Goal: Task Accomplishment & Management: Manage account settings

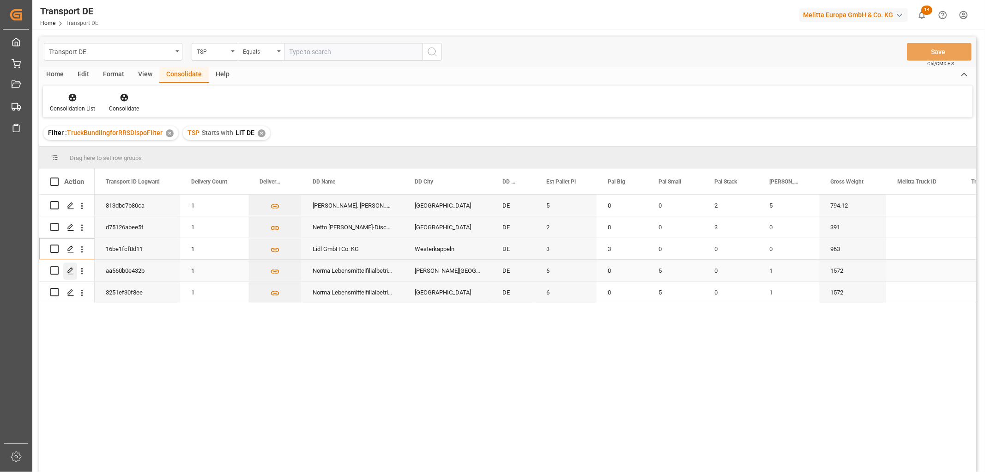
click at [69, 271] on icon "Press SPACE to select this row." at bounding box center [70, 270] width 7 height 7
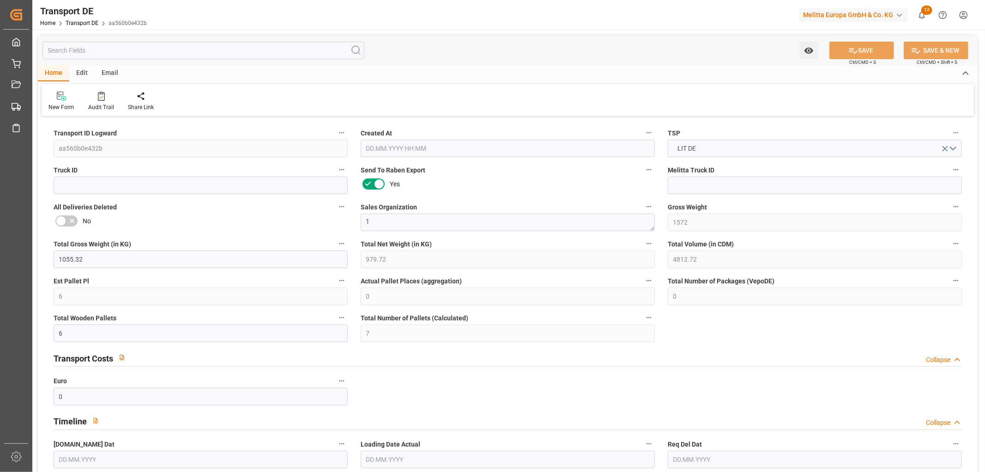
type input "1572"
type input "1055.32"
type input "979.72"
type input "4812.72"
type input "6"
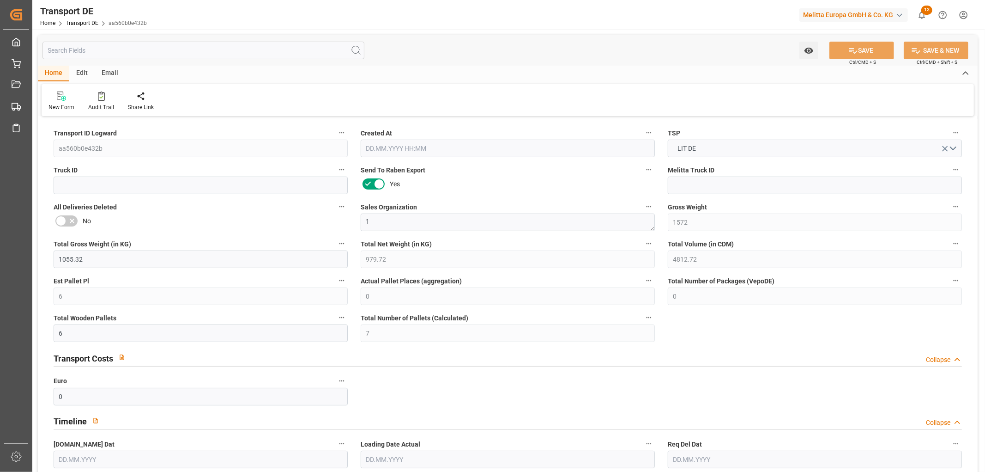
type input "0"
type input "6"
type input "7"
type input "0"
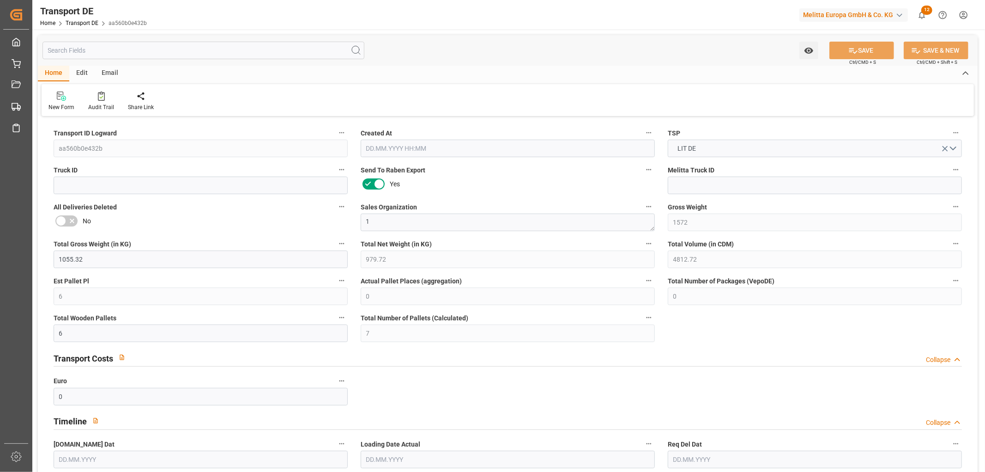
type input "50"
type input "0"
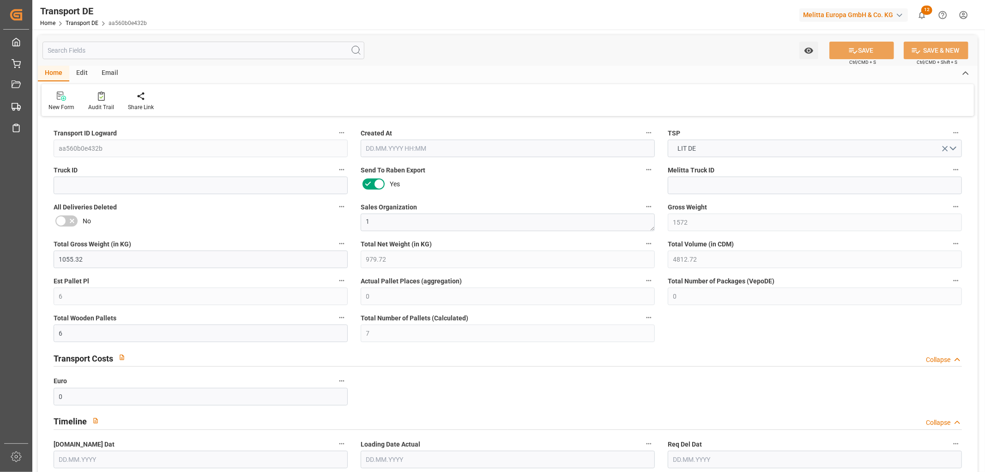
type input "0"
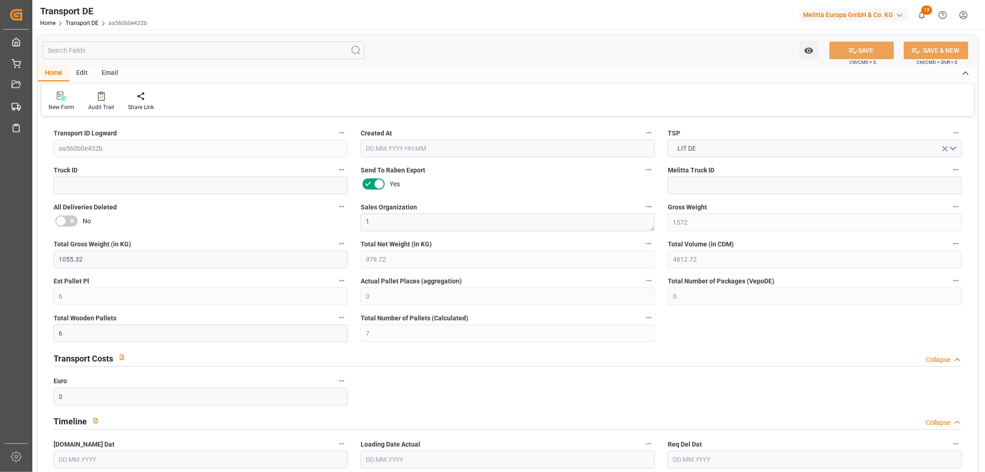
type input "0"
type input "5"
type input "0"
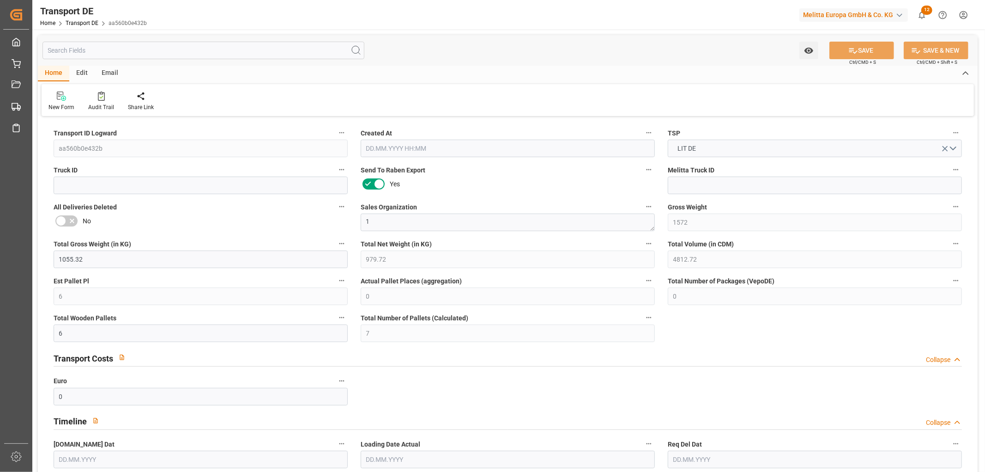
type input "0"
type input "1"
type input "0"
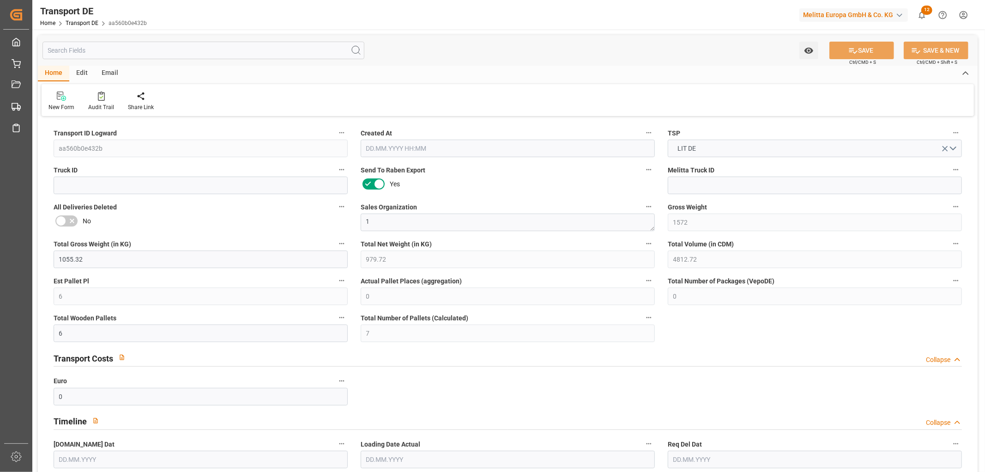
type input "840"
type input "281.769"
type input "202.92"
type input "22.08.2025 11:32"
type input "10.09.2025"
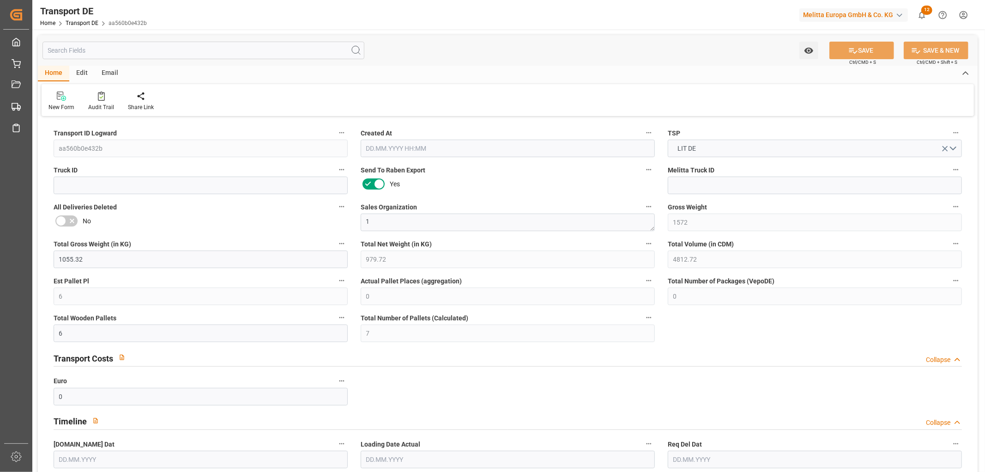
type input "15.09.2025"
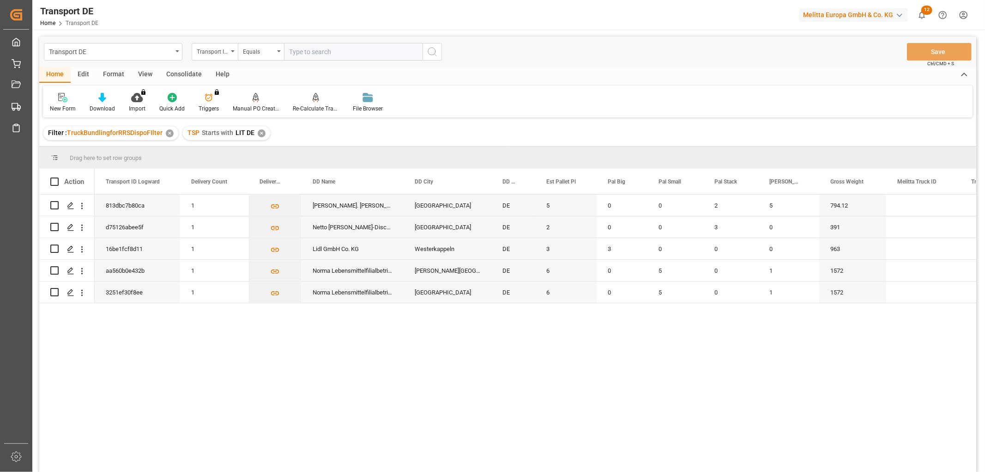
click at [261, 134] on div "✕" at bounding box center [262, 133] width 8 height 8
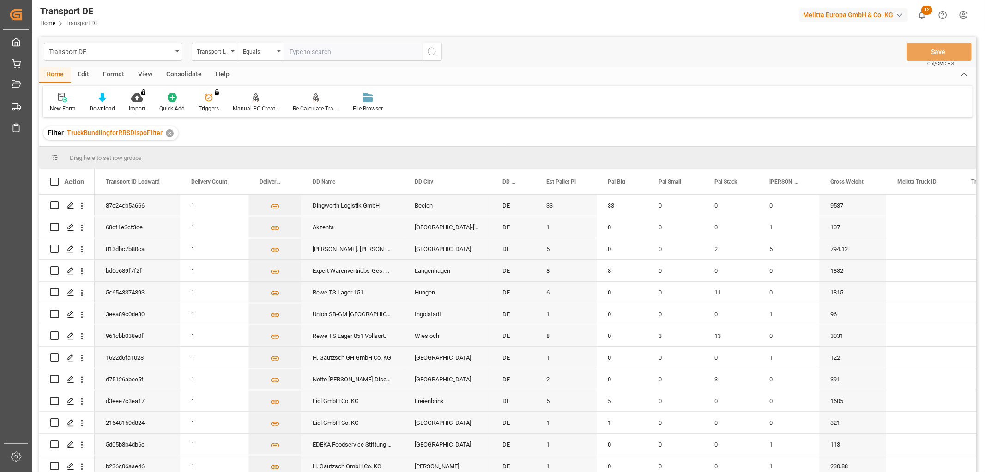
click at [178, 71] on div "Consolidate" at bounding box center [183, 75] width 49 height 16
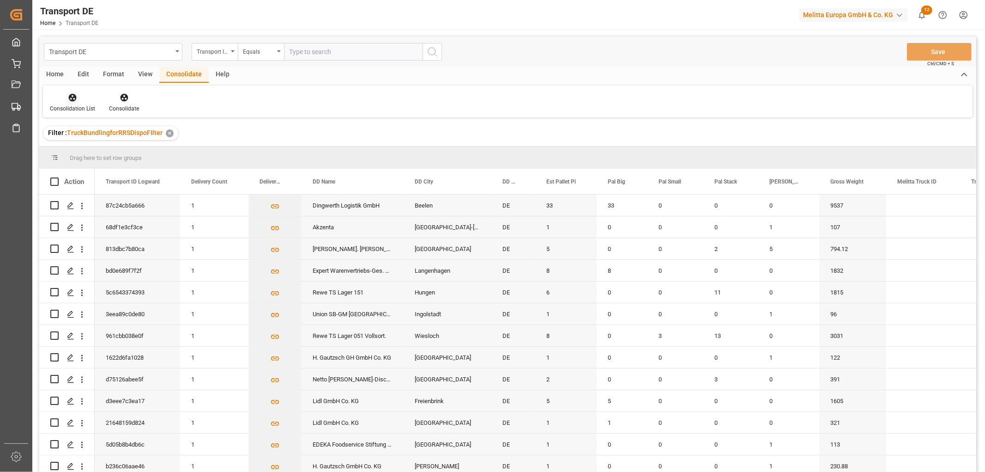
click at [71, 99] on icon at bounding box center [73, 98] width 8 height 8
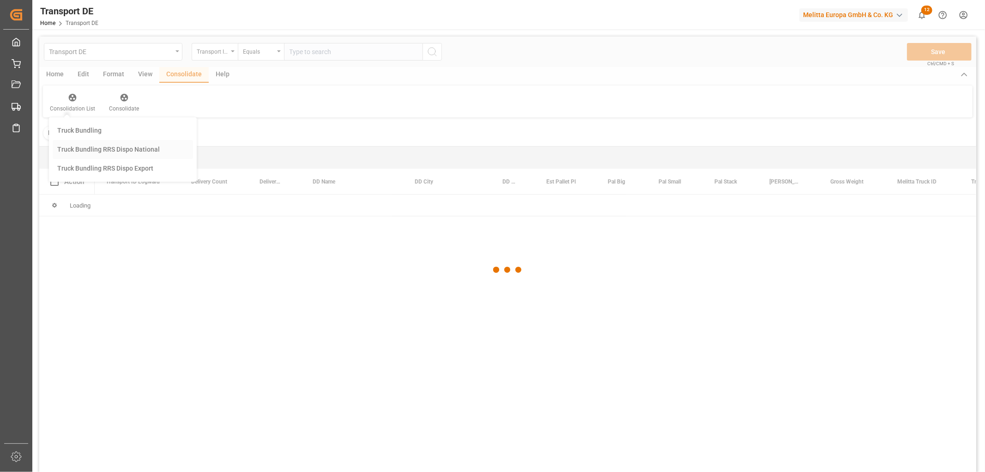
click at [80, 149] on div "Transport DE Transport ID Logward Equals Save Ctrl/CMD + S Home Edit Format Vie…" at bounding box center [507, 266] width 937 height 460
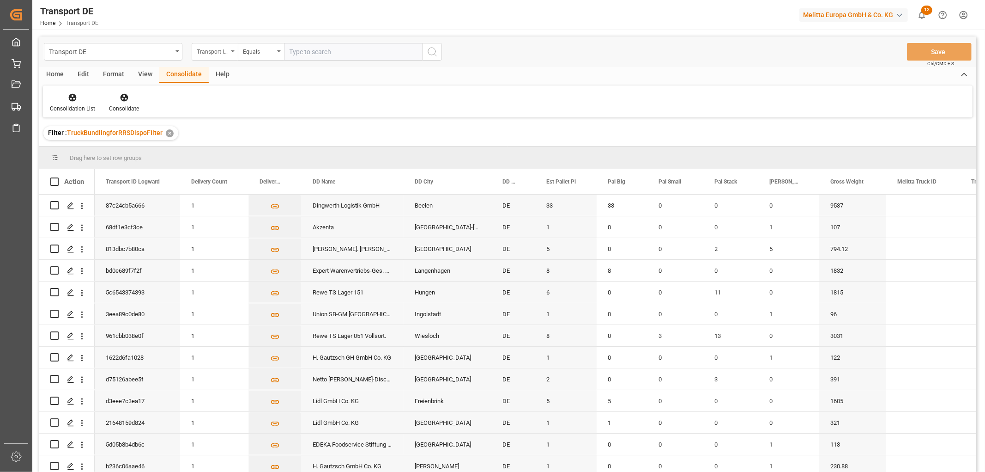
click at [214, 52] on div "Transport ID Logward" at bounding box center [212, 50] width 31 height 11
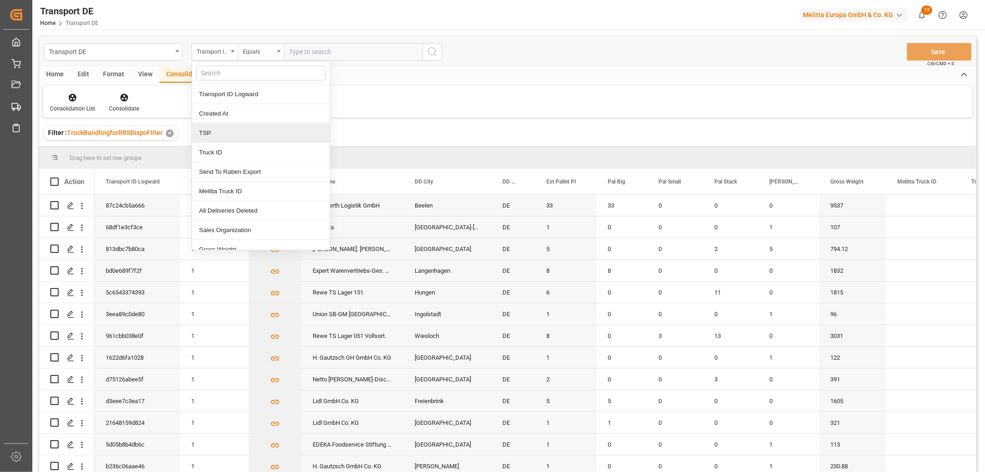
click at [215, 133] on div "TSP" at bounding box center [261, 132] width 138 height 19
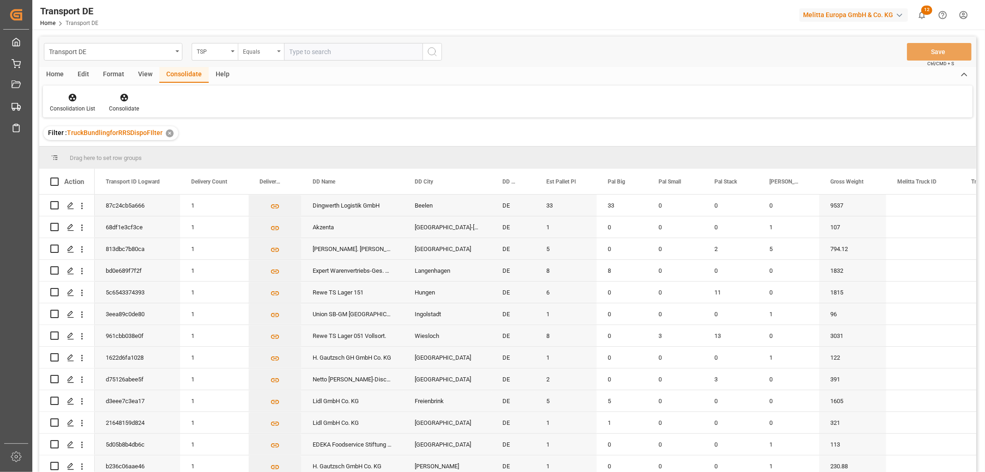
click at [259, 54] on div "Equals" at bounding box center [258, 50] width 31 height 11
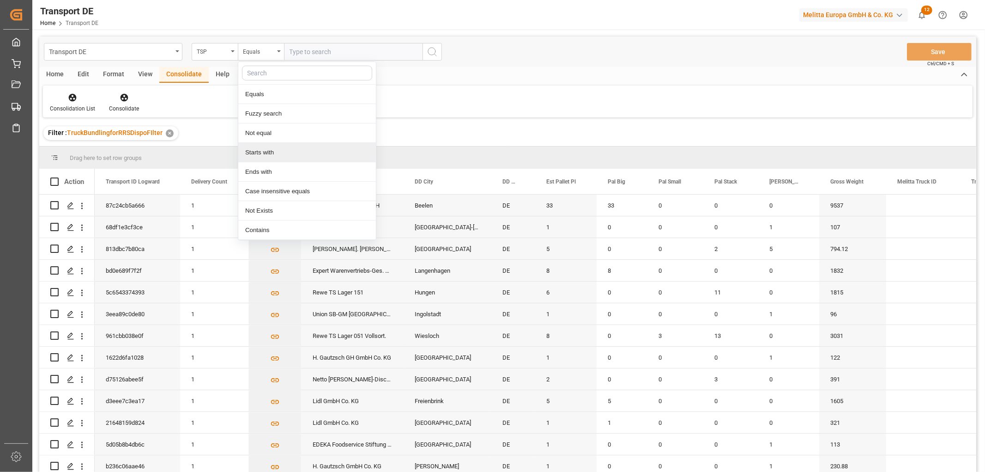
click at [261, 153] on div "Starts with" at bounding box center [307, 152] width 138 height 19
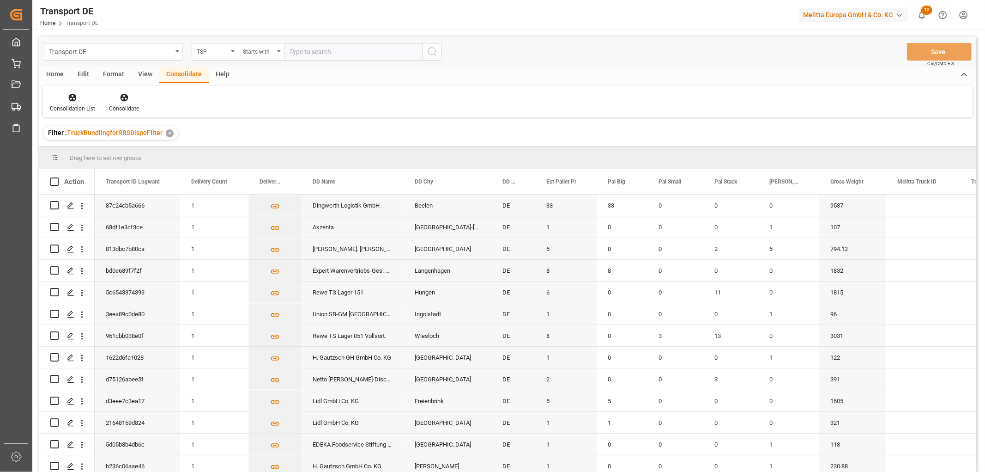
click at [291, 50] on input "text" at bounding box center [353, 52] width 139 height 18
type input "LIT DE"
click at [431, 53] on icon "search button" at bounding box center [432, 51] width 11 height 11
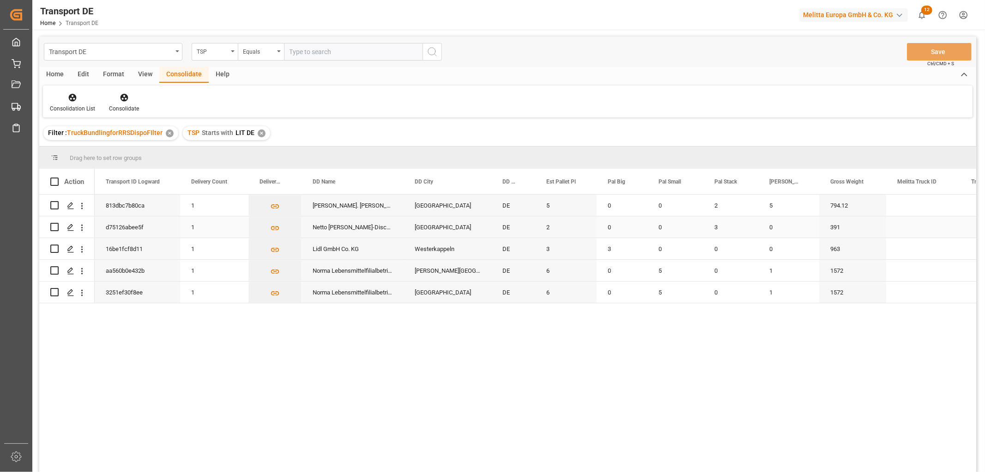
click at [54, 225] on input "Press Space to toggle row selection (unchecked)" at bounding box center [54, 227] width 8 height 8
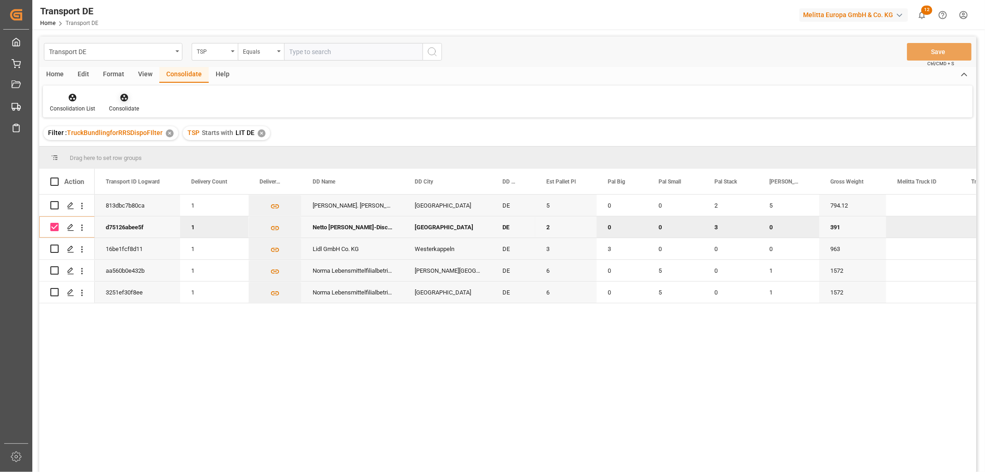
click at [121, 96] on icon at bounding box center [124, 98] width 8 height 8
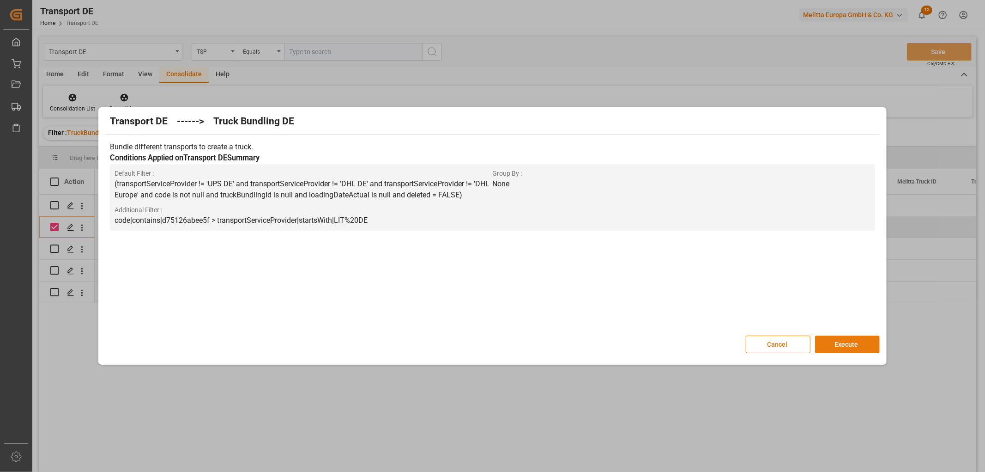
click at [868, 343] on button "Execute" at bounding box center [847, 344] width 65 height 18
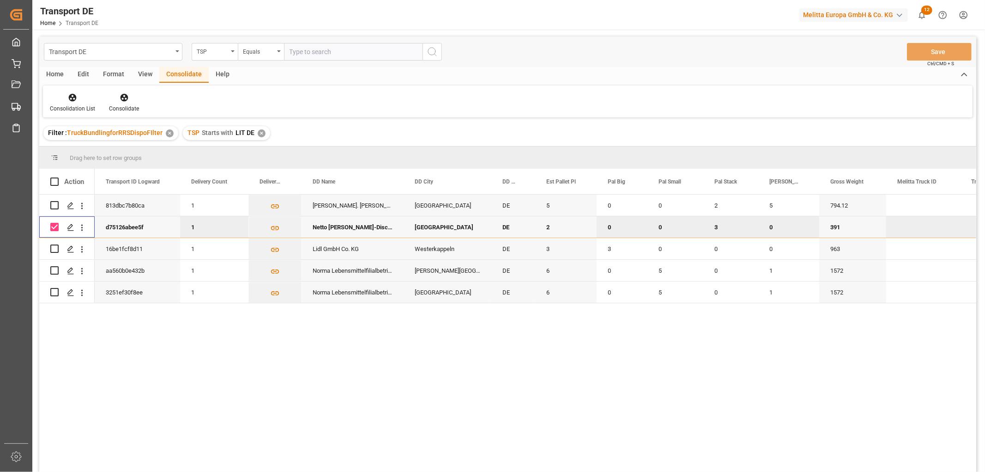
click at [54, 229] on input "Press Space to toggle row selection (checked)" at bounding box center [54, 227] width 8 height 8
checkbox input "false"
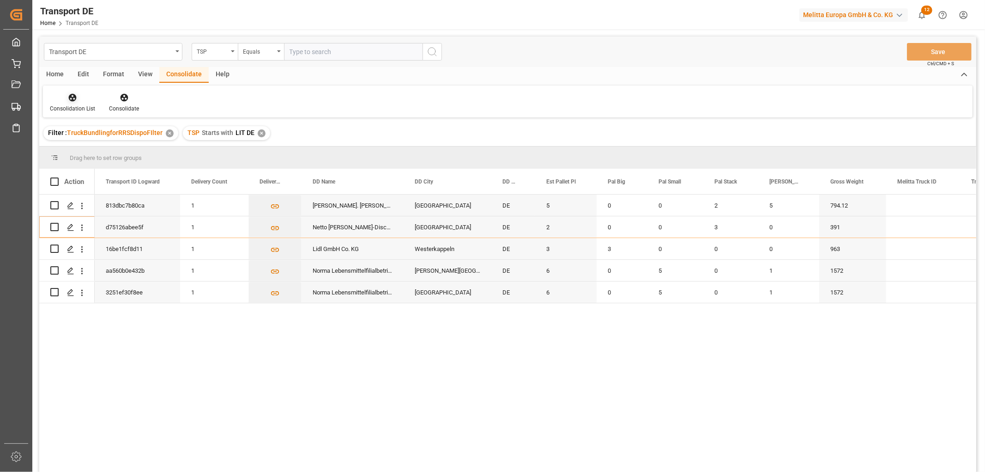
click at [72, 97] on icon at bounding box center [73, 98] width 8 height 8
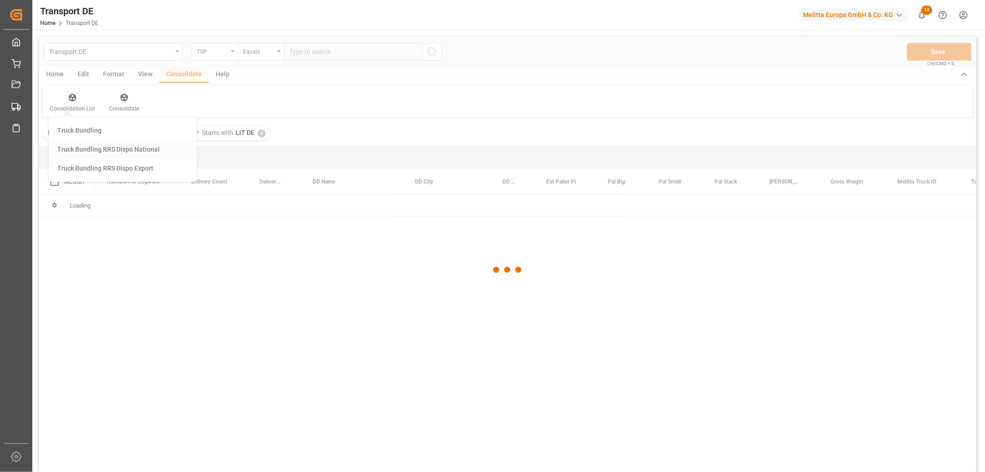
click at [94, 148] on div "Transport DE TSP Equals Save Ctrl/CMD + S Home Edit Format View Consolidate Hel…" at bounding box center [507, 266] width 937 height 460
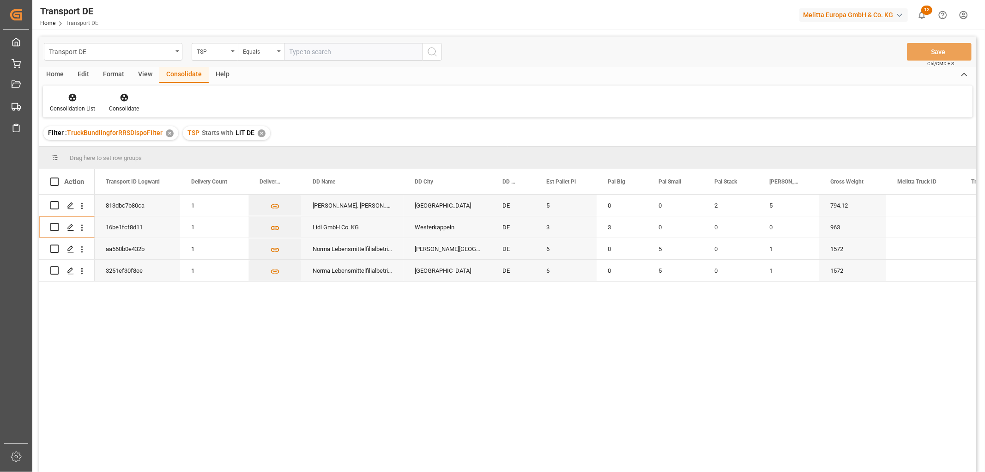
click at [258, 132] on div "✕" at bounding box center [262, 133] width 8 height 8
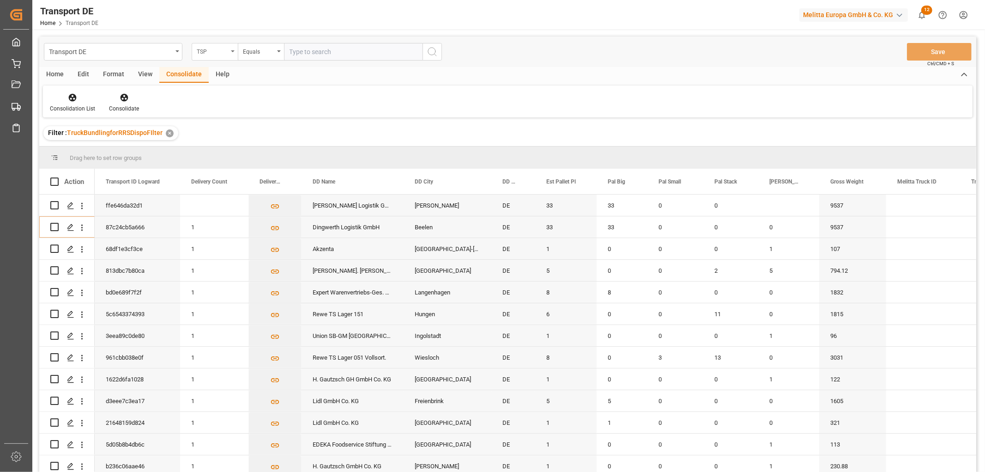
click at [209, 52] on div "TSP" at bounding box center [212, 50] width 31 height 11
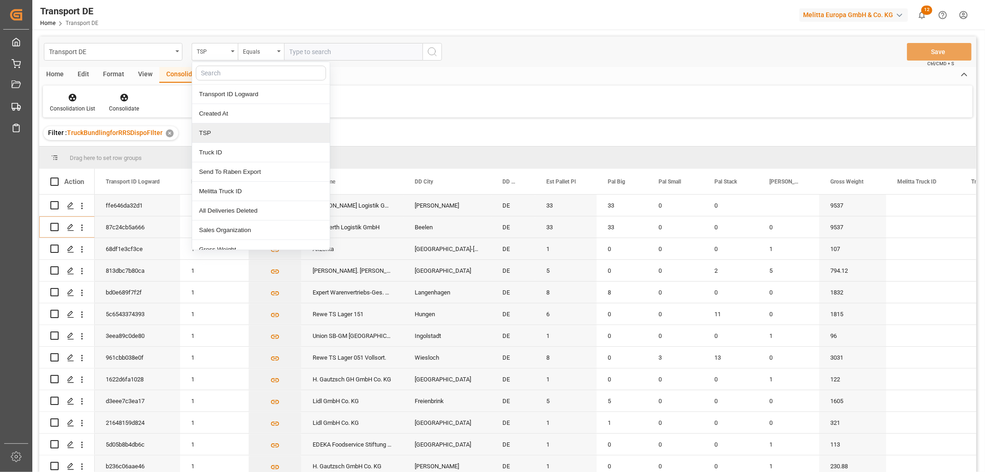
click at [213, 139] on div "TSP" at bounding box center [261, 132] width 138 height 19
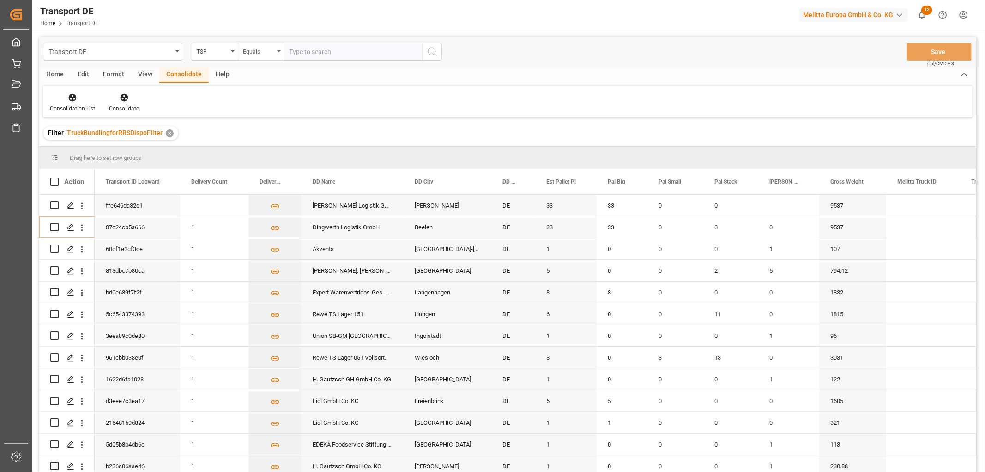
click at [265, 55] on div "Equals" at bounding box center [258, 50] width 31 height 11
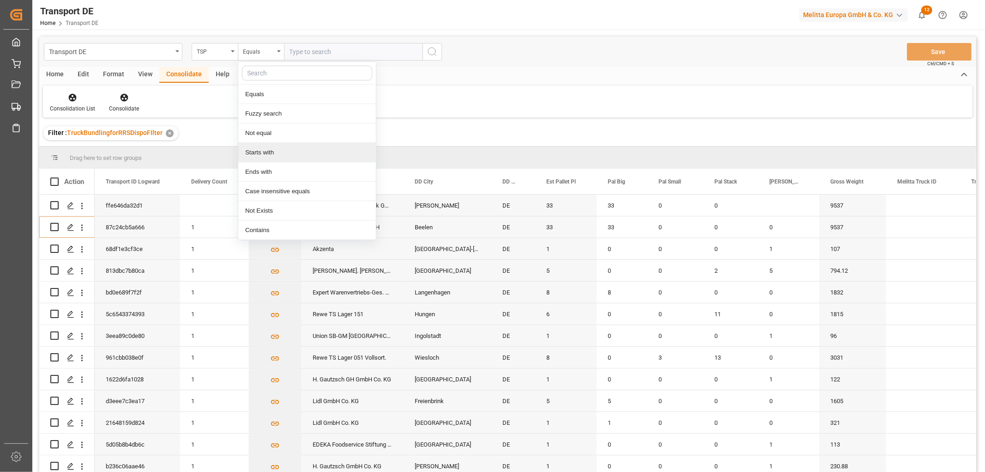
click at [262, 153] on div "Starts with" at bounding box center [307, 152] width 138 height 19
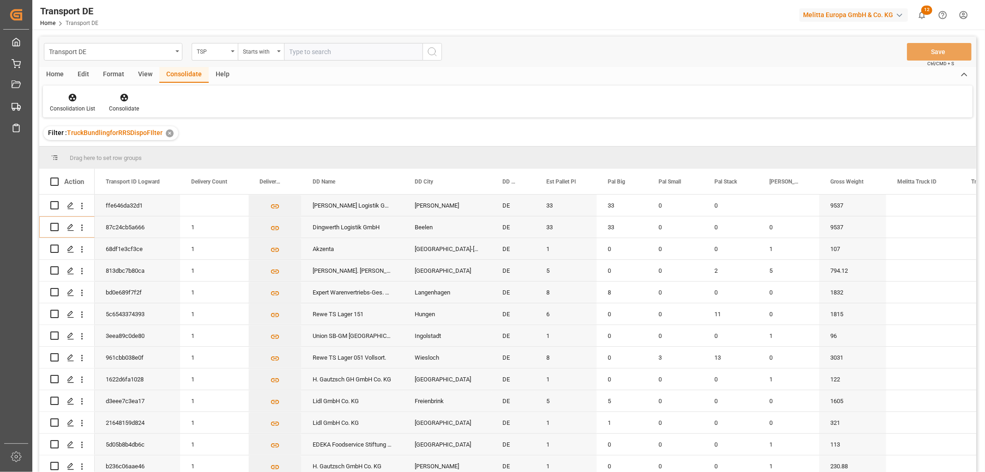
click at [307, 52] on input "text" at bounding box center [353, 52] width 139 height 18
type input "Self pickup DE"
click at [432, 54] on icon "search button" at bounding box center [432, 51] width 11 height 11
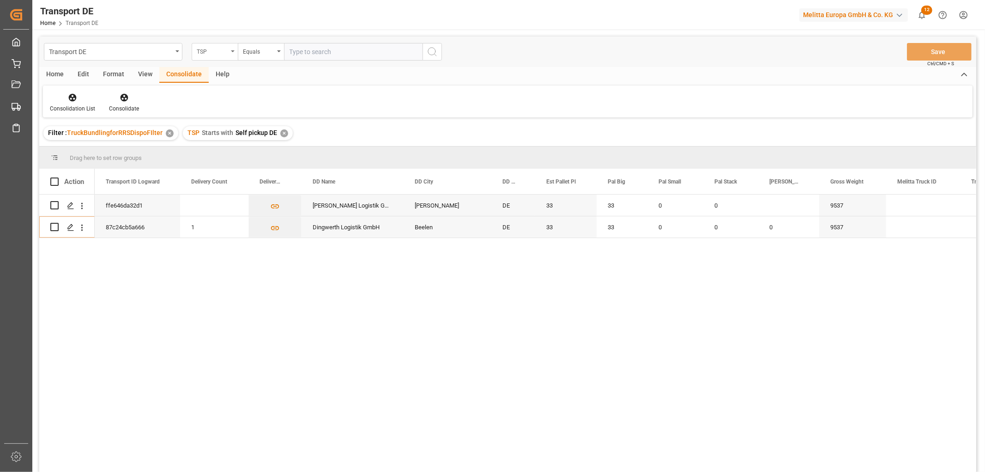
click at [217, 51] on div "TSP" at bounding box center [212, 50] width 31 height 11
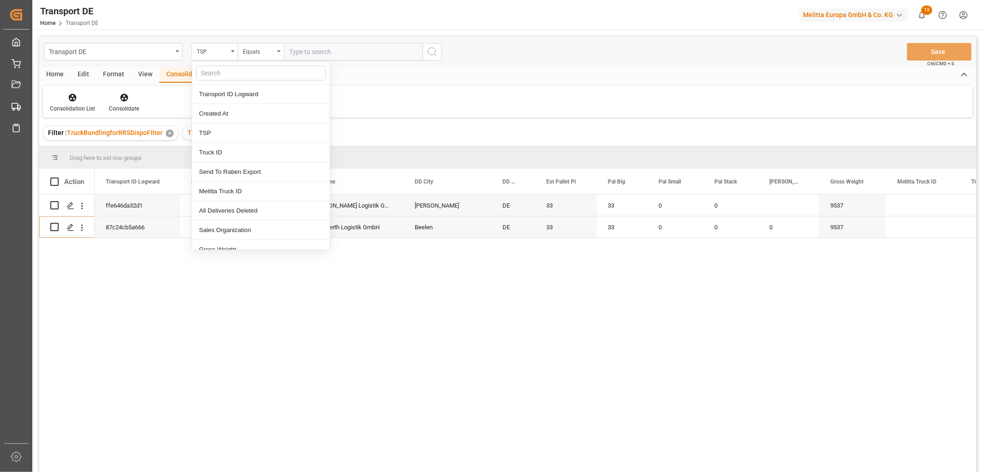
click at [216, 74] on input "text" at bounding box center [261, 73] width 130 height 15
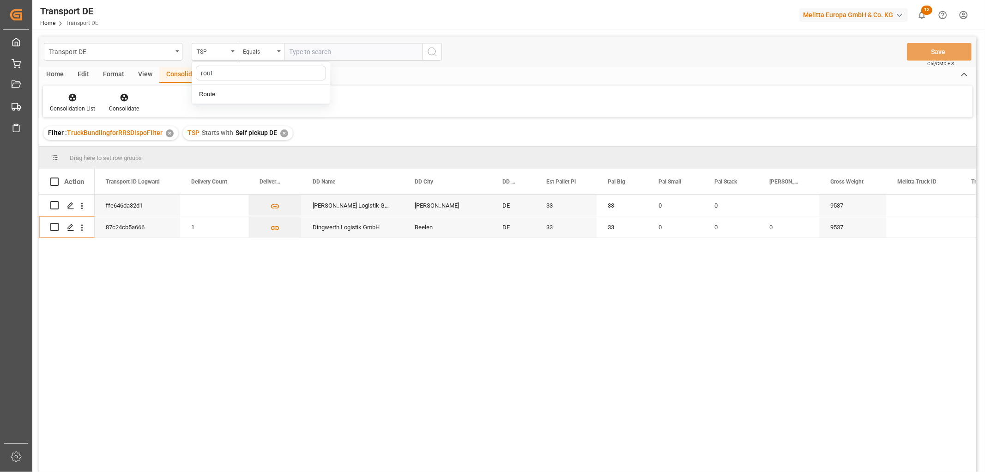
type input "route"
click at [237, 93] on div "Route" at bounding box center [261, 94] width 138 height 19
click at [310, 49] on input "text" at bounding box center [353, 52] width 139 height 18
click at [288, 51] on input "460" at bounding box center [353, 52] width 139 height 18
type input "760"
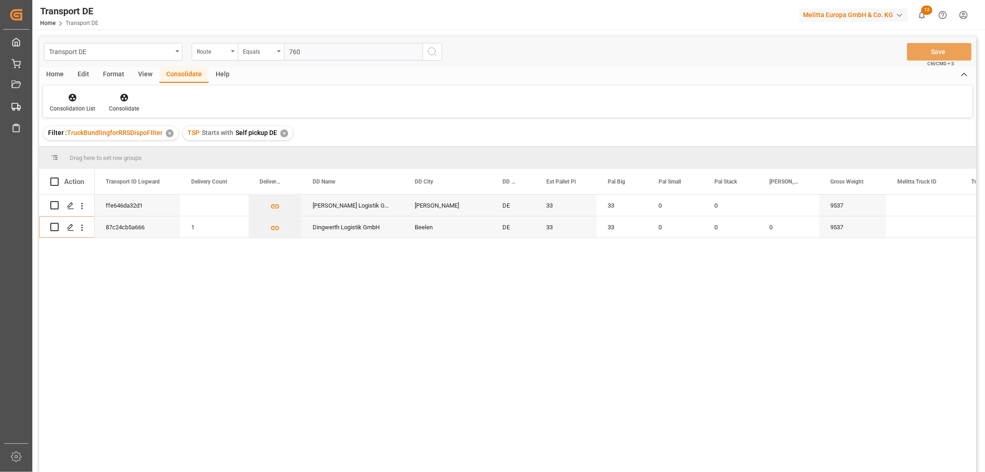
click at [431, 51] on icon "search button" at bounding box center [432, 51] width 11 height 11
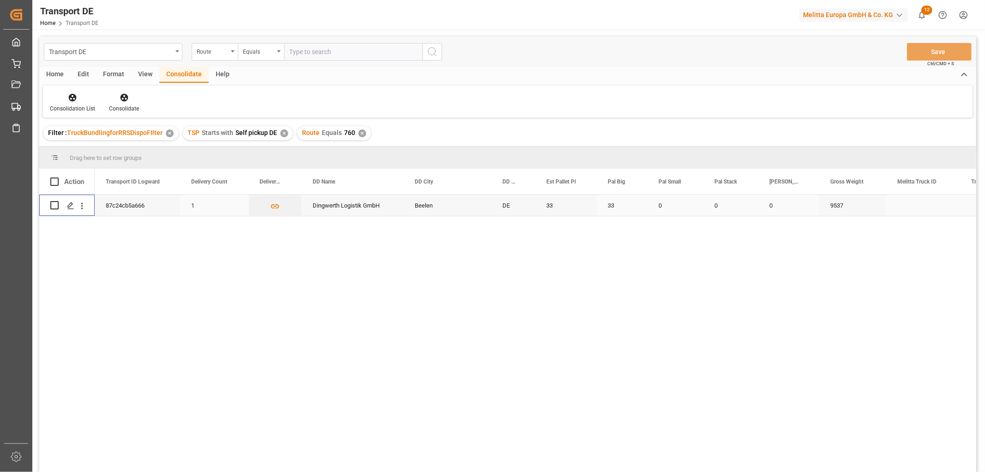
click at [56, 204] on input "Press Space to toggle row selection (unchecked)" at bounding box center [54, 205] width 8 height 8
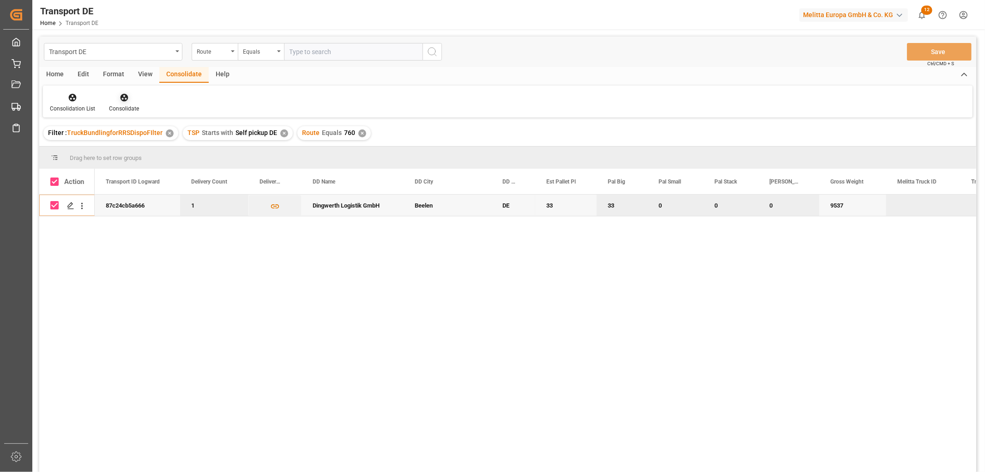
click at [123, 95] on icon at bounding box center [124, 97] width 9 height 9
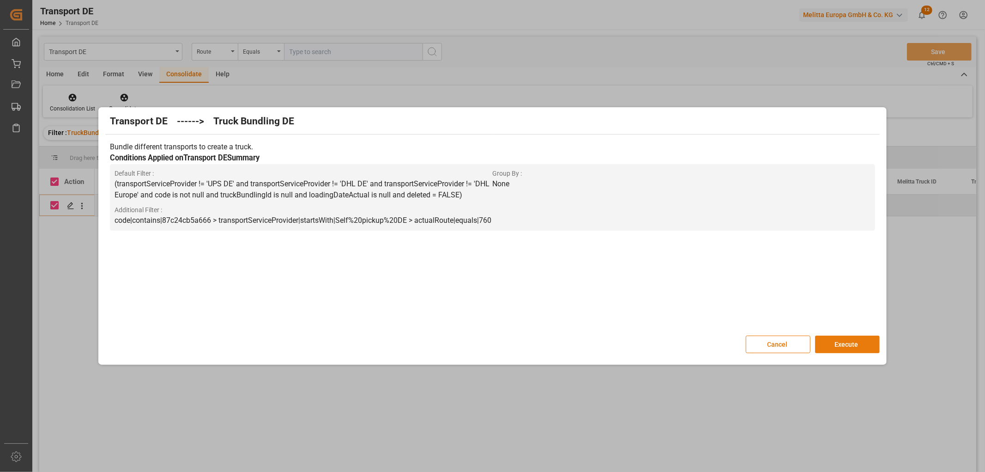
click at [848, 343] on button "Execute" at bounding box center [847, 344] width 65 height 18
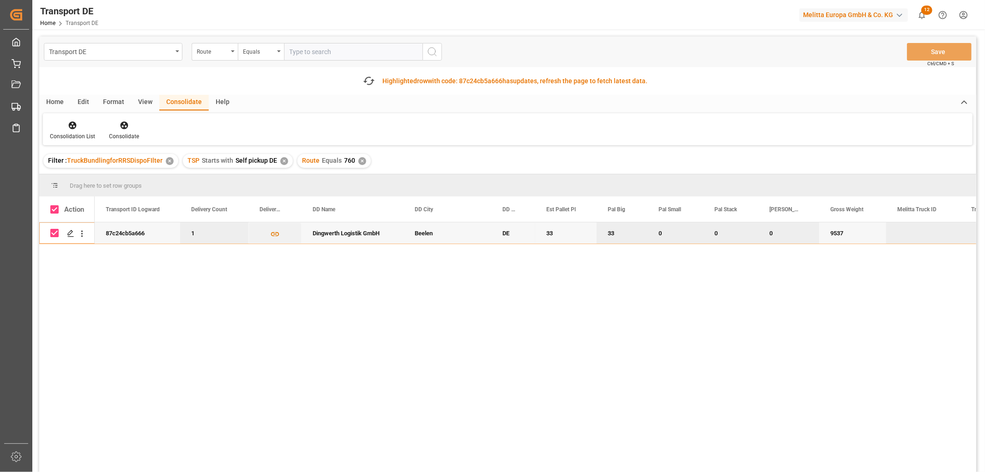
click at [56, 233] on input "Press Space to toggle row selection (checked)" at bounding box center [54, 233] width 8 height 8
checkbox input "false"
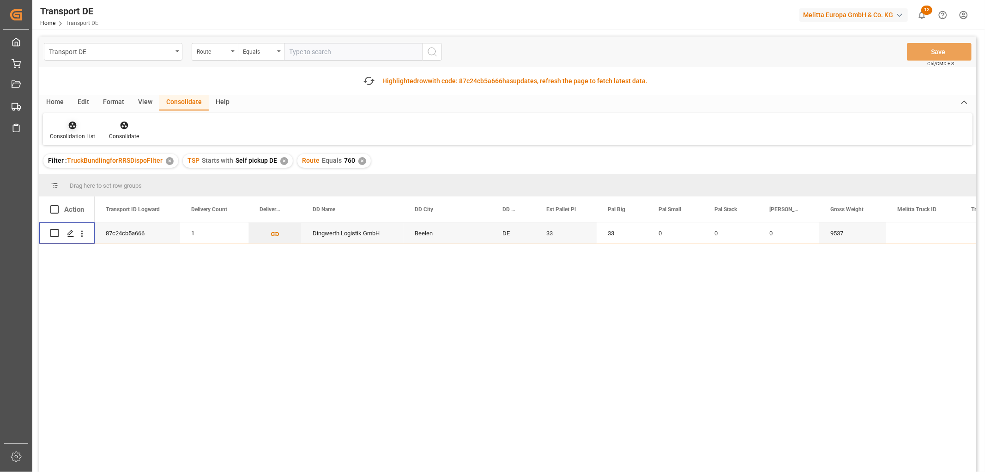
click at [72, 123] on icon at bounding box center [72, 125] width 9 height 9
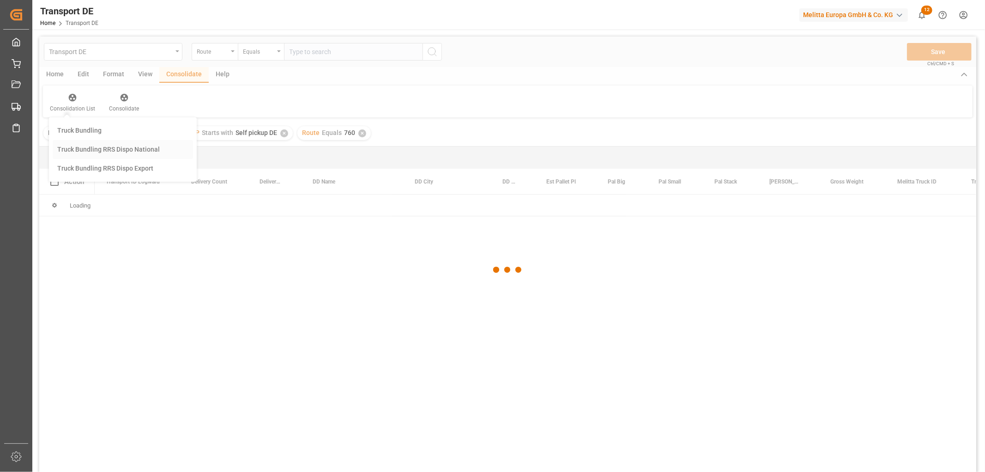
click at [79, 151] on div "Transport DE Route Equals Save Ctrl/CMD + S Home Edit Format View Consolidate H…" at bounding box center [507, 266] width 937 height 460
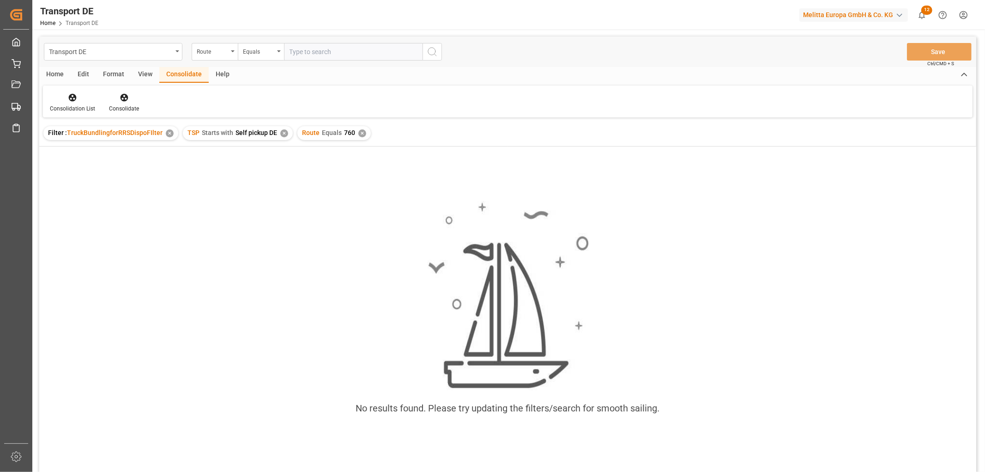
click at [359, 135] on div "✕" at bounding box center [362, 133] width 8 height 8
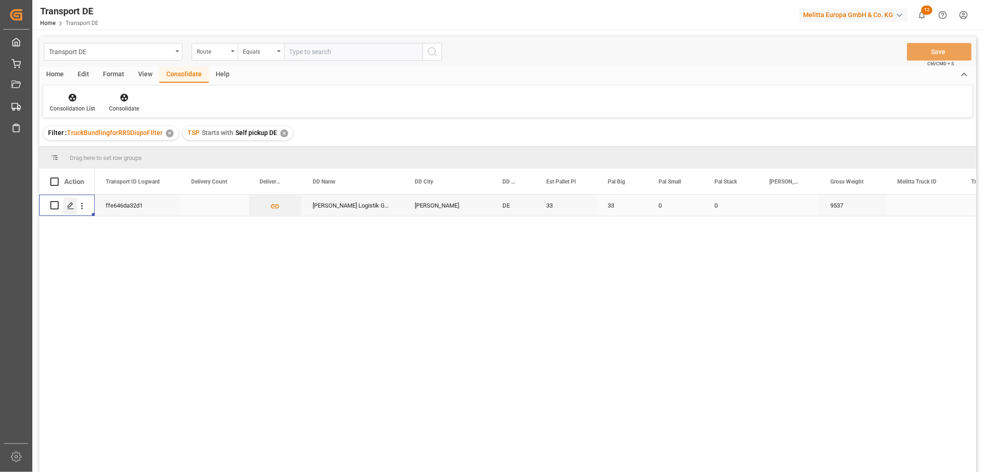
click at [70, 205] on icon "Press SPACE to select this row." at bounding box center [70, 205] width 7 height 7
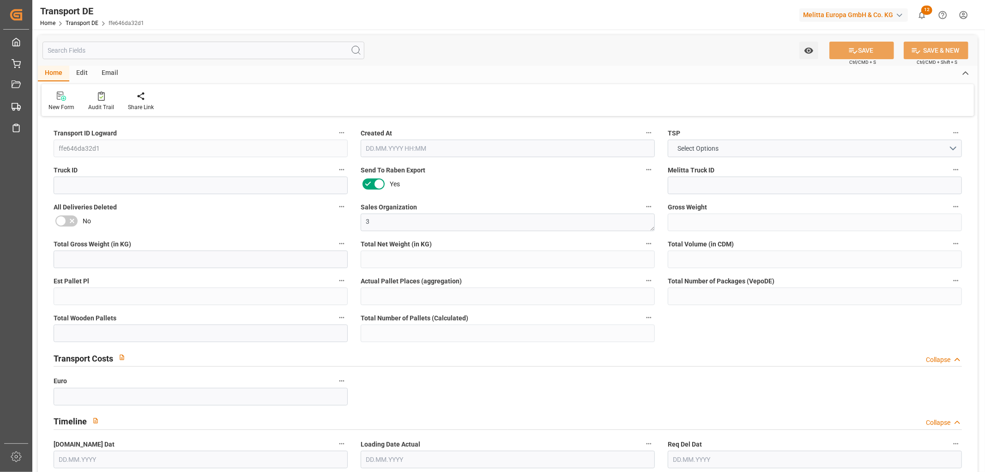
type input "9537"
type input "8249.472"
type input "6994.944"
type input "54220.32"
type input "33"
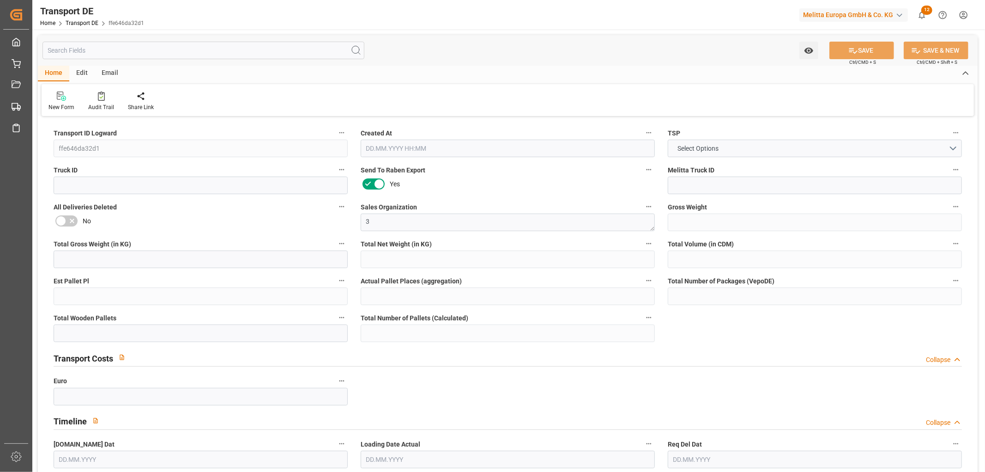
type input "0"
type input "33"
type input "0"
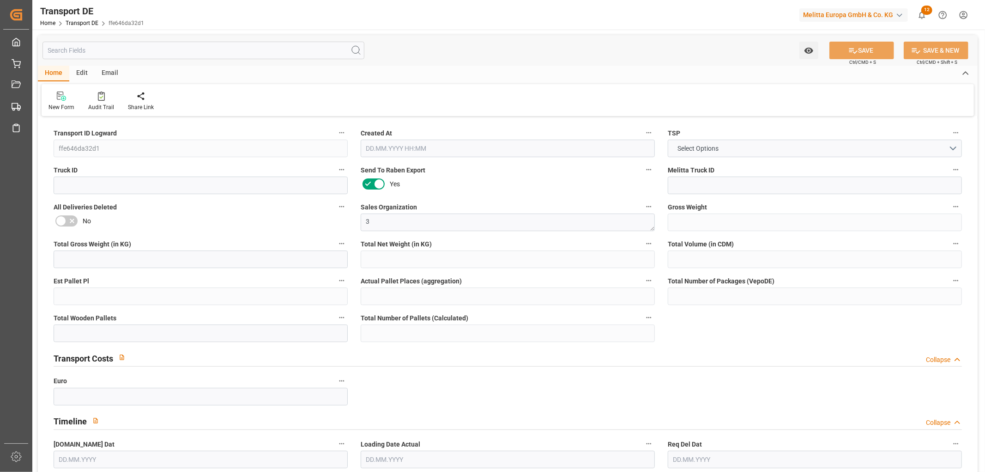
type input "49"
type input "0"
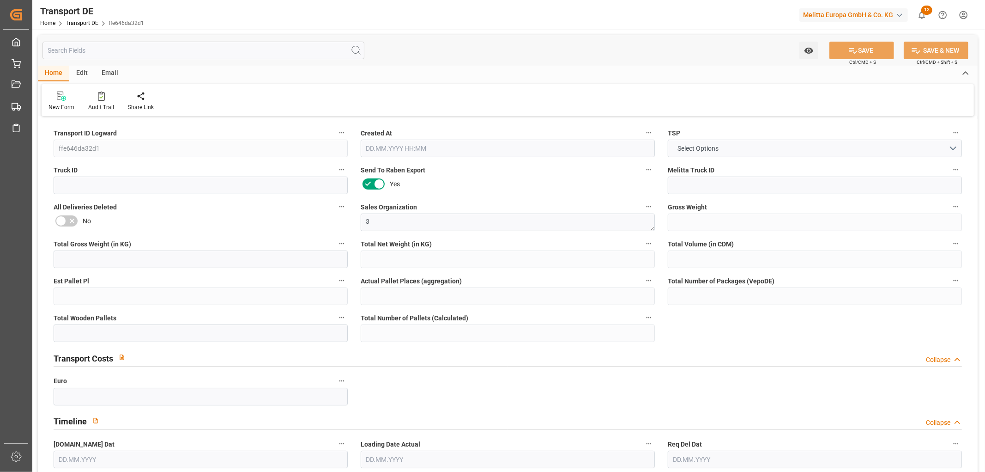
type input "0"
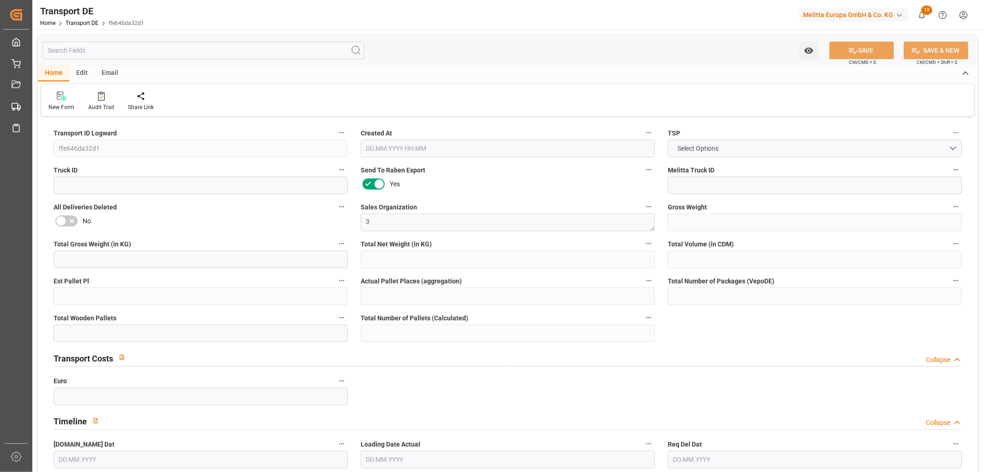
type input "0"
type input "33"
type input "0"
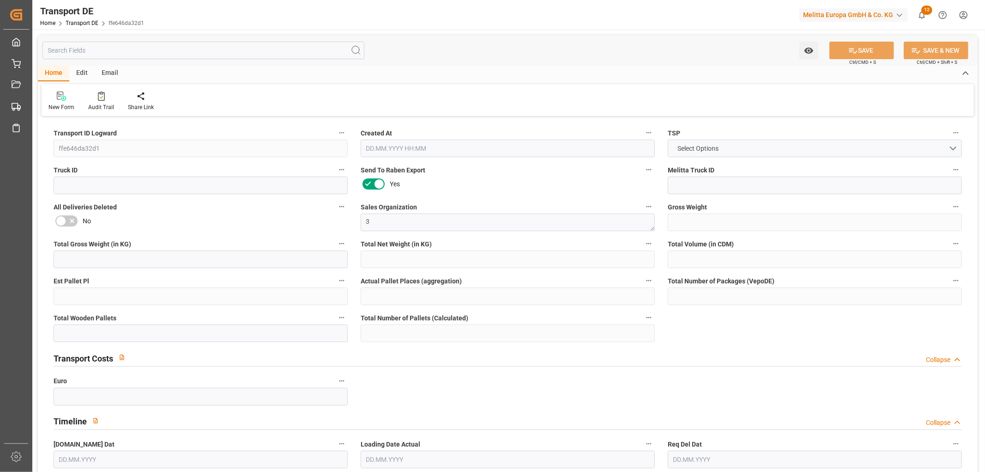
type input "0"
type input "28.08.2025 08:40"
type input "02.09.2025"
type input "03.09.2025"
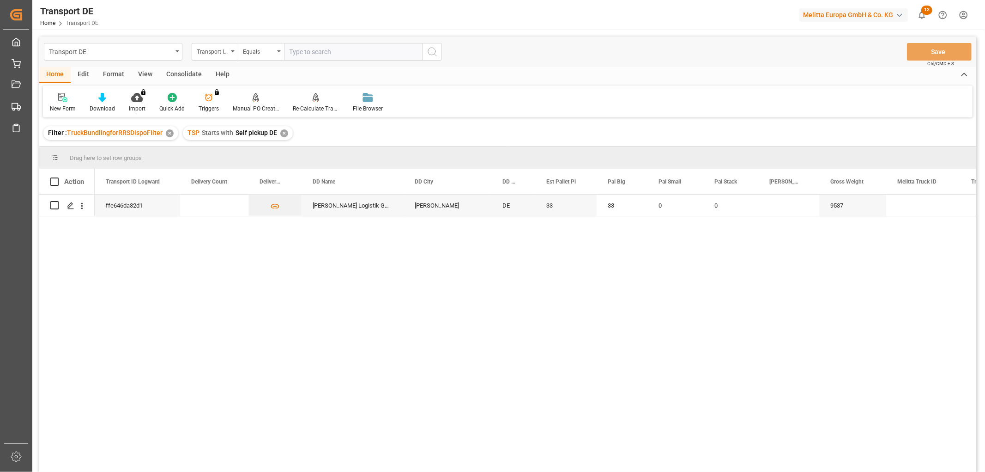
click at [282, 134] on div "✕" at bounding box center [284, 133] width 8 height 8
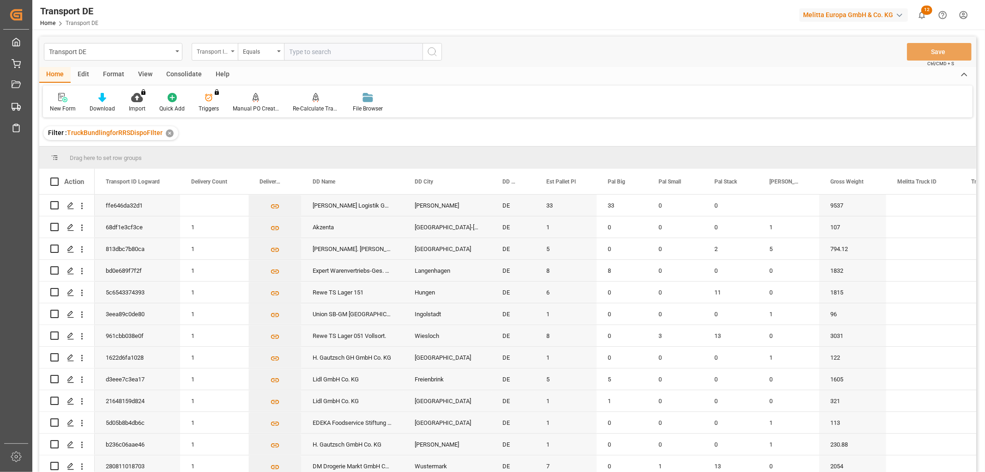
click at [213, 47] on div "Transport ID Logward" at bounding box center [212, 50] width 31 height 11
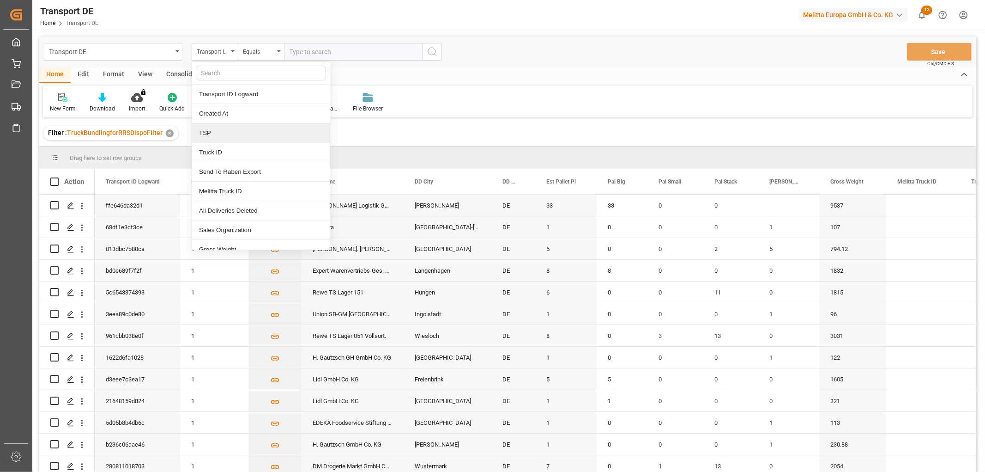
click at [218, 135] on div "TSP" at bounding box center [261, 132] width 138 height 19
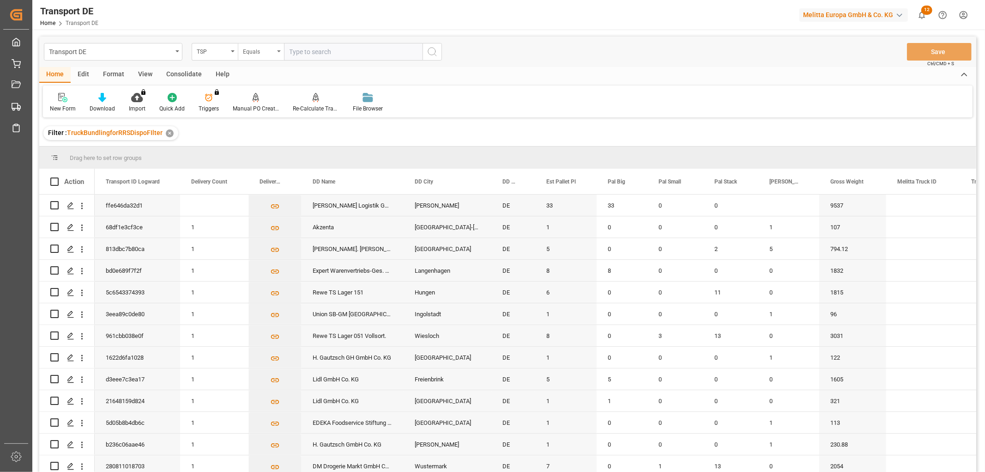
click at [260, 52] on div "Equals" at bounding box center [258, 50] width 31 height 11
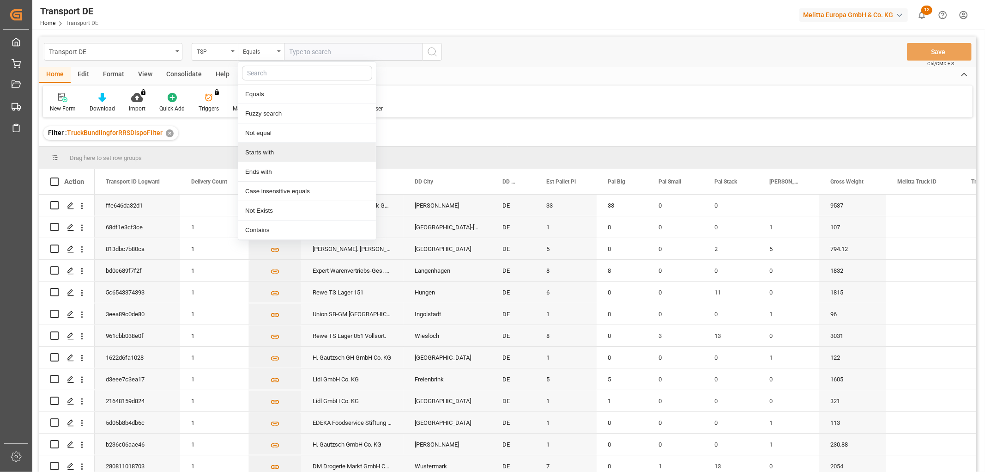
click at [273, 150] on div "Starts with" at bounding box center [307, 152] width 138 height 19
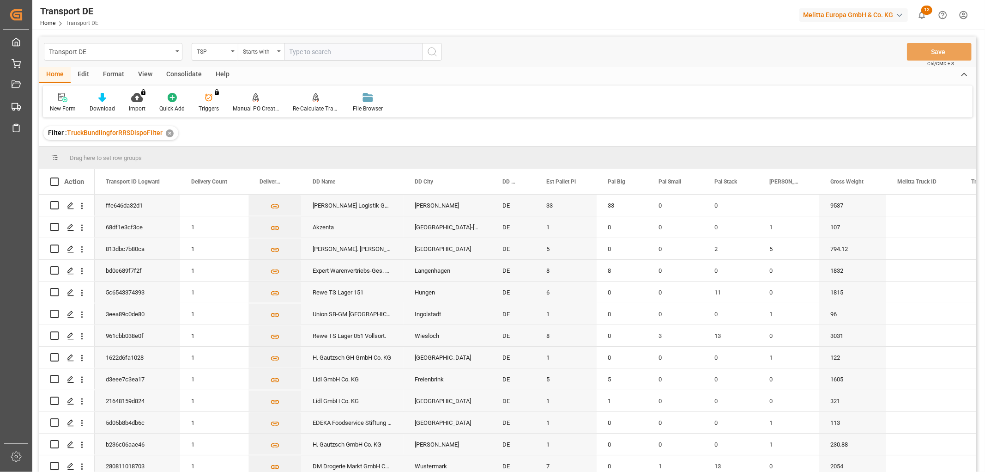
click at [305, 49] on input "text" at bounding box center [353, 52] width 139 height 18
type input "Self pickup DE"
click at [433, 52] on icon "search button" at bounding box center [432, 51] width 11 height 11
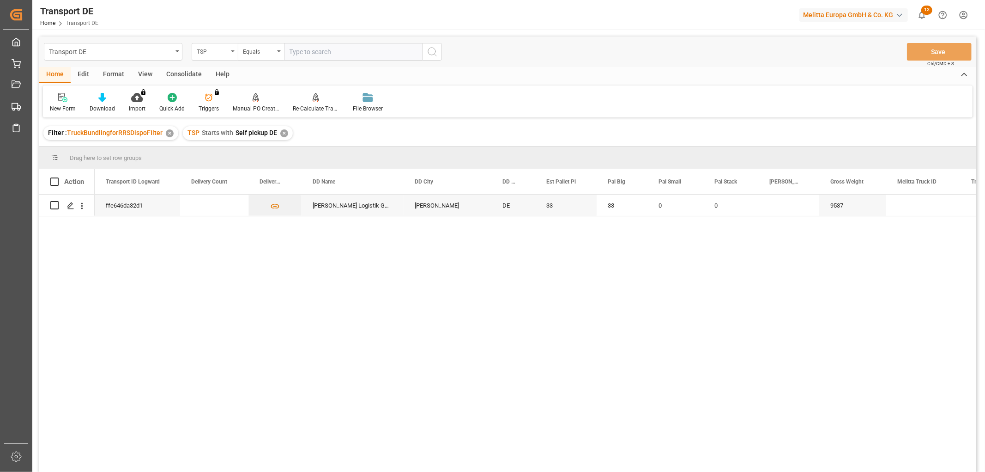
click at [209, 51] on div "TSP" at bounding box center [212, 50] width 31 height 11
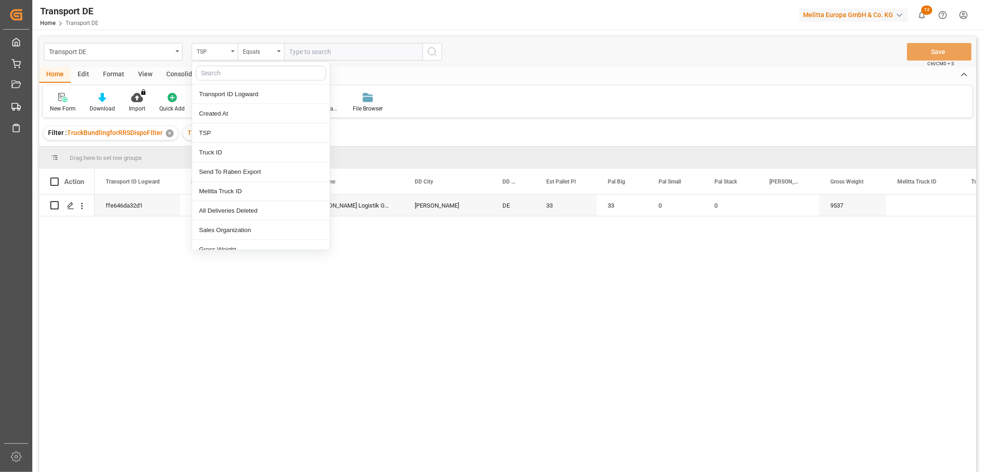
click at [209, 67] on input "text" at bounding box center [261, 73] width 130 height 15
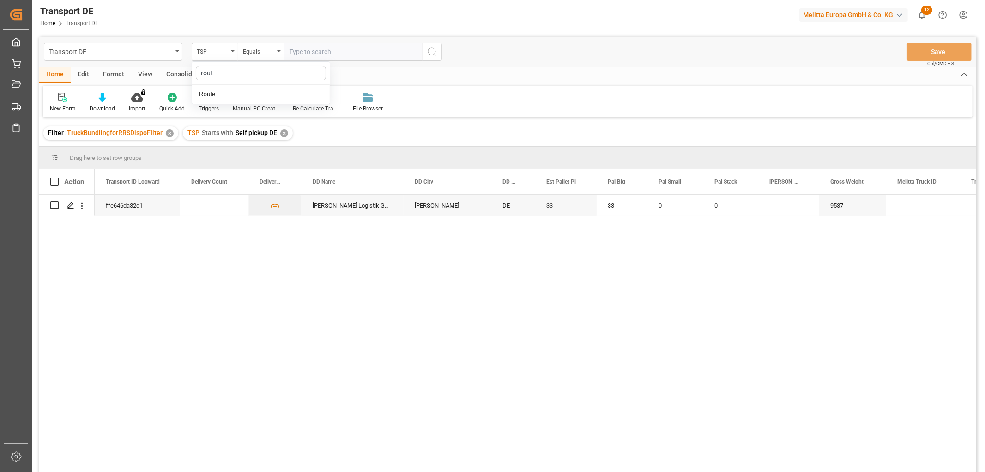
type input "route"
click at [210, 95] on div "Route" at bounding box center [261, 94] width 138 height 19
click at [302, 51] on input "text" at bounding box center [353, 52] width 139 height 18
type input "790"
click at [431, 49] on icon "search button" at bounding box center [432, 51] width 11 height 11
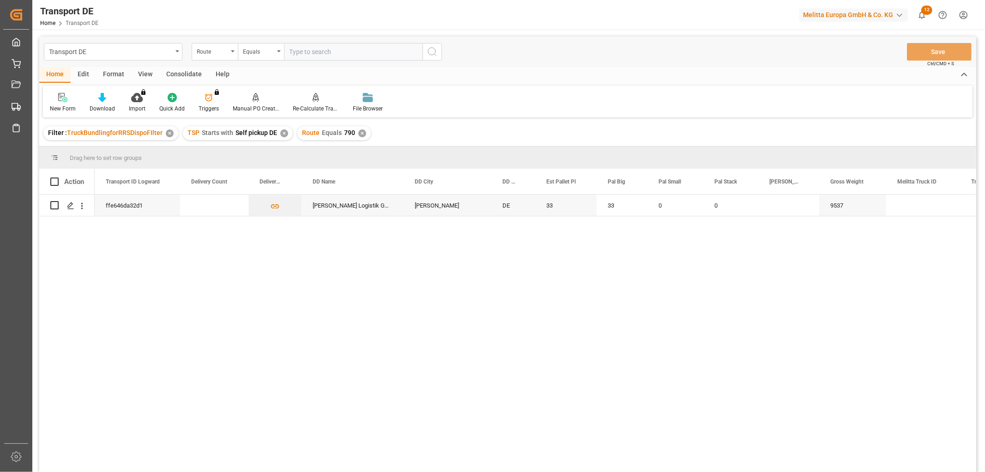
click at [181, 69] on div "Consolidate" at bounding box center [183, 75] width 49 height 16
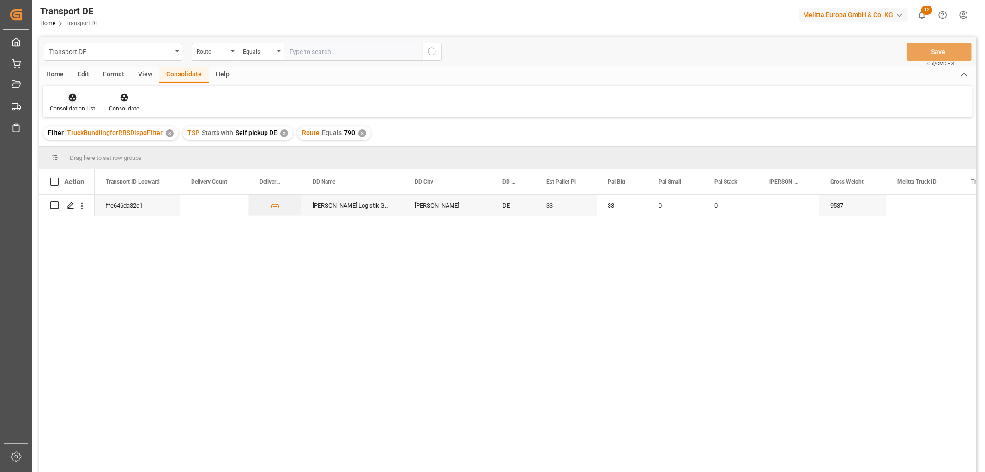
click at [67, 103] on div "Consolidation List" at bounding box center [72, 102] width 59 height 20
click at [81, 147] on div "Transport DE Route Equals Save Ctrl/CMD + S Home Edit Format View Consolidate H…" at bounding box center [507, 266] width 937 height 460
click at [55, 206] on input "Press Space to toggle row selection (unchecked)" at bounding box center [54, 205] width 8 height 8
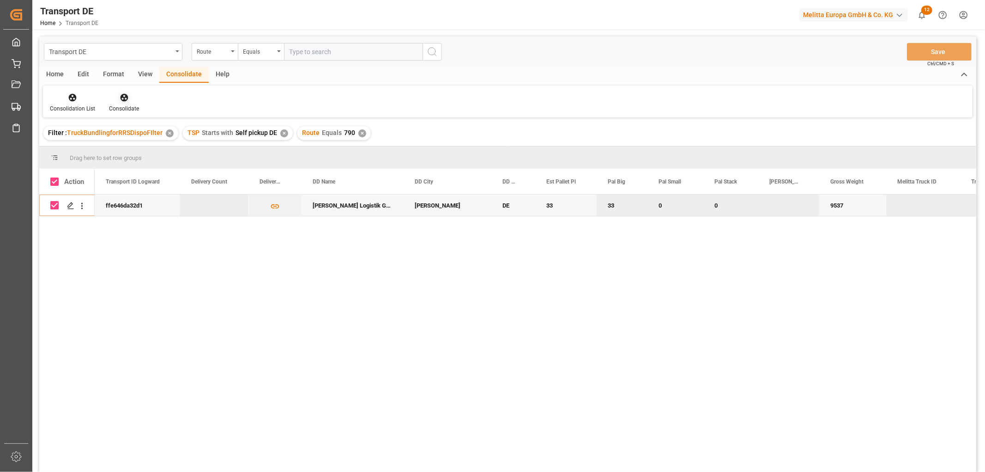
click at [121, 97] on icon at bounding box center [124, 98] width 8 height 8
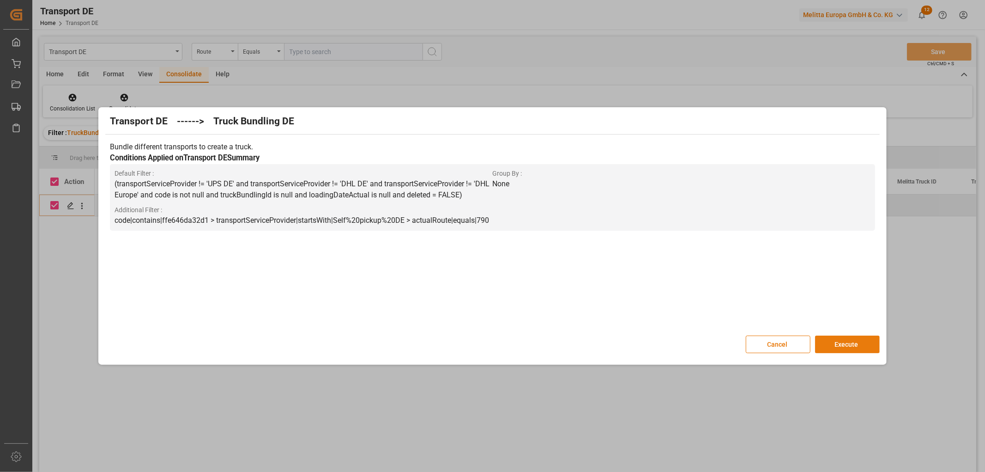
click at [853, 345] on button "Execute" at bounding box center [847, 344] width 65 height 18
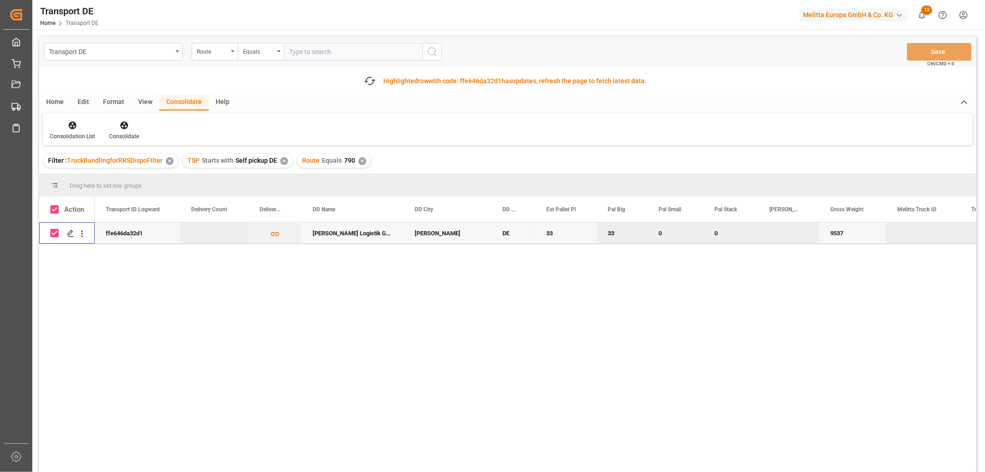
click at [55, 232] on input "Press Space to toggle row selection (checked)" at bounding box center [54, 233] width 8 height 8
checkbox input "false"
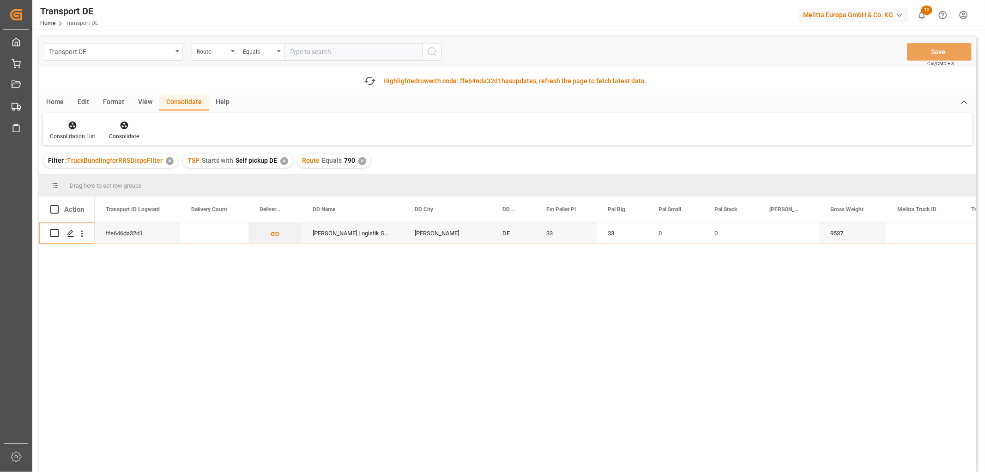
click at [72, 121] on icon at bounding box center [73, 125] width 8 height 8
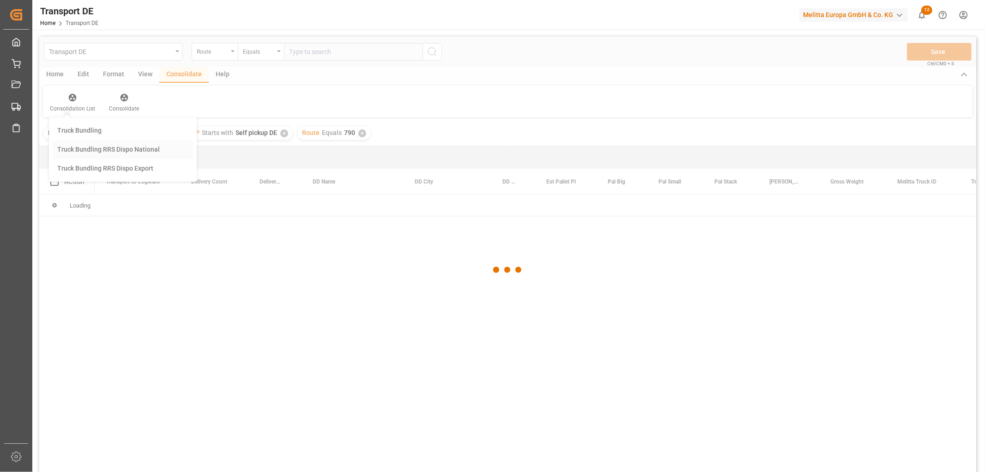
click at [85, 176] on div "Transport DE Route Equals Save Ctrl/CMD + S Home Edit Format View Consolidate H…" at bounding box center [507, 266] width 937 height 460
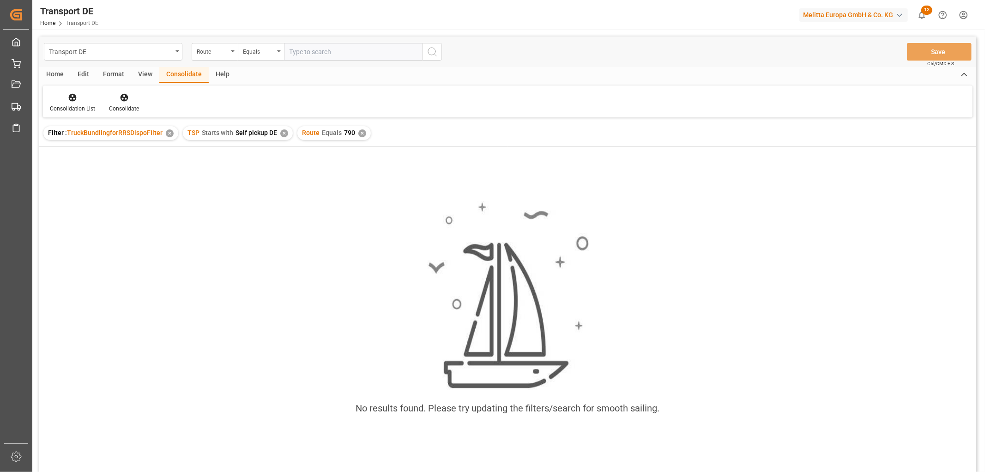
click at [359, 134] on div "✕" at bounding box center [362, 133] width 8 height 8
click at [283, 132] on div "✕" at bounding box center [284, 133] width 8 height 8
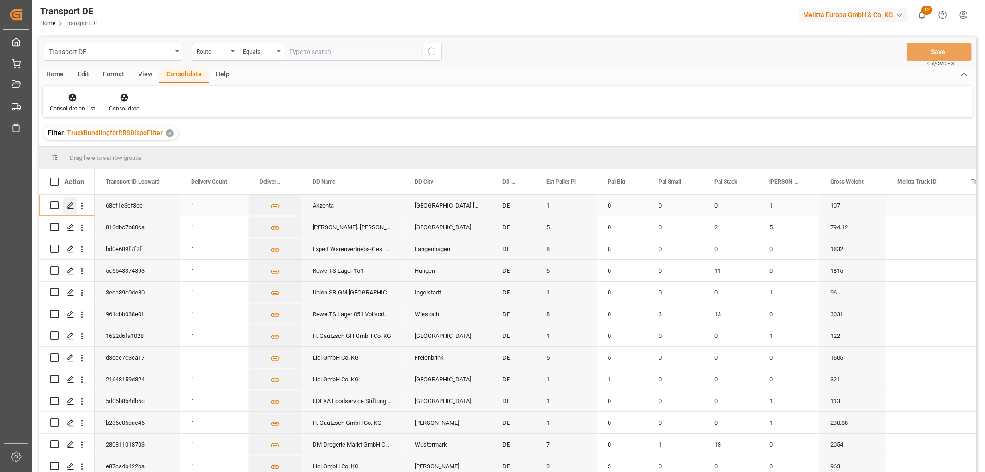
click at [71, 206] on icon "Press SPACE to select this row." at bounding box center [70, 205] width 7 height 7
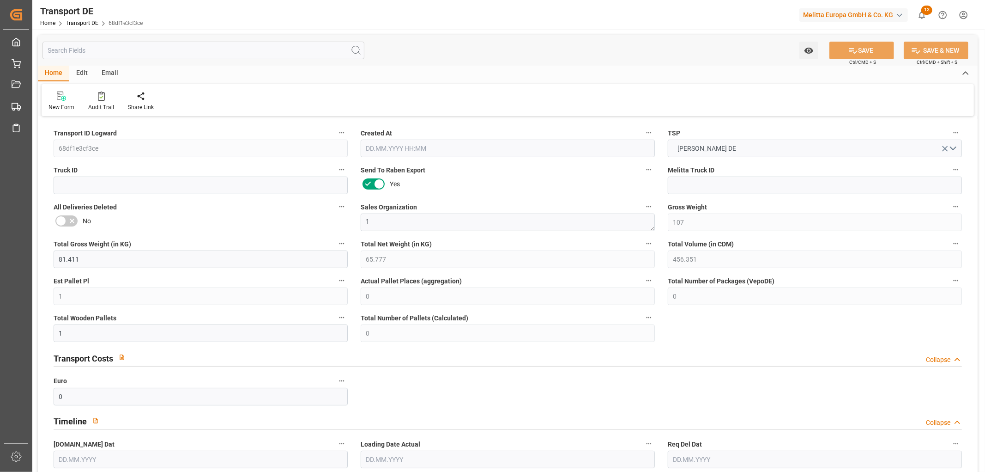
type input "107"
type input "81.411"
type input "65.777"
type input "456.351"
type input "1"
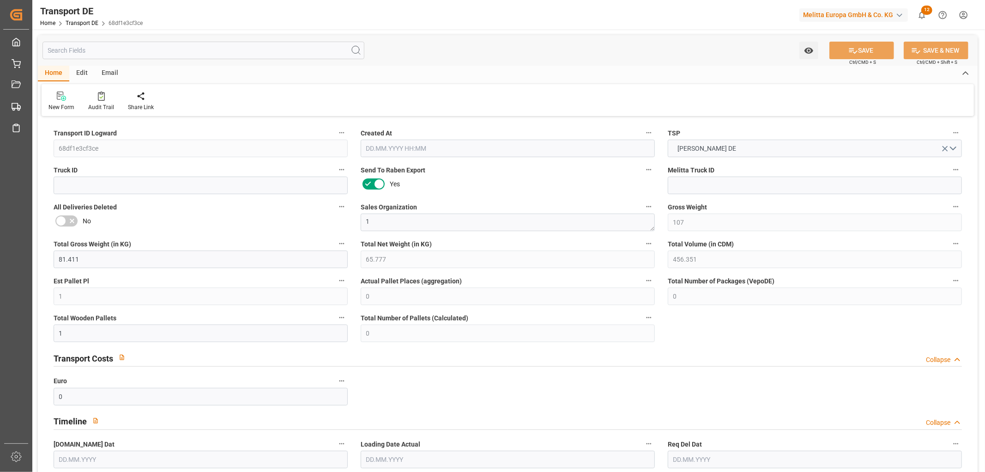
type input "0"
type input "1"
type input "0"
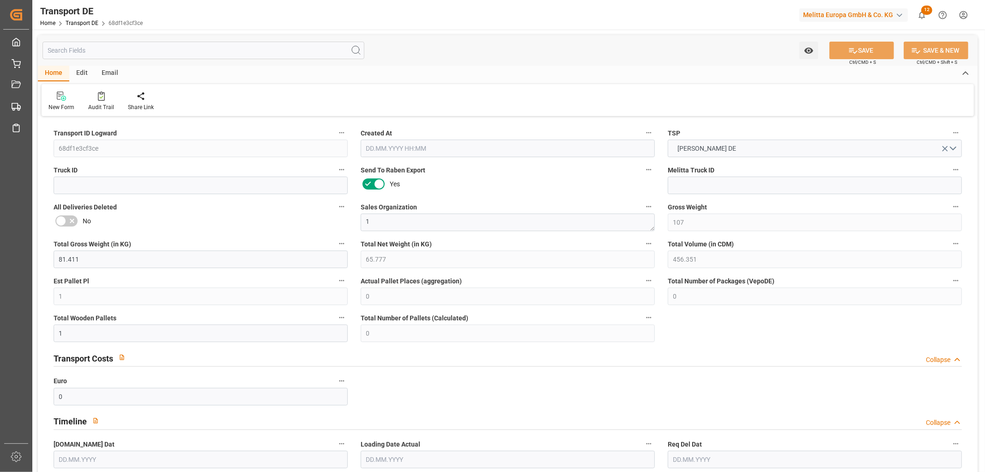
type input "42"
type input "0"
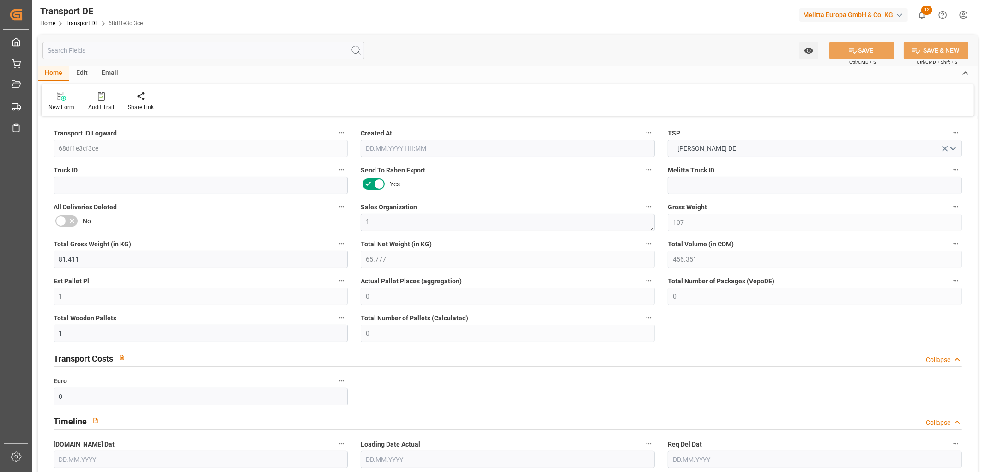
type input "0"
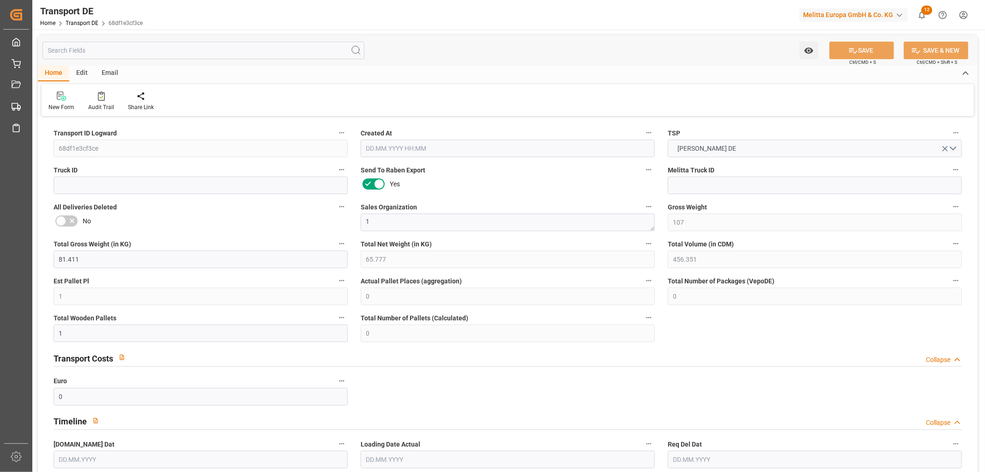
type input "0"
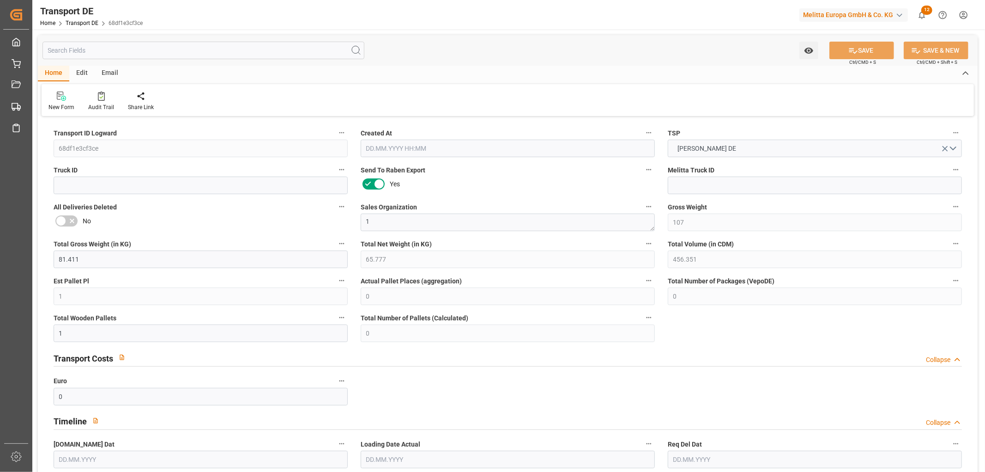
type input "0"
type input "1"
type input "0"
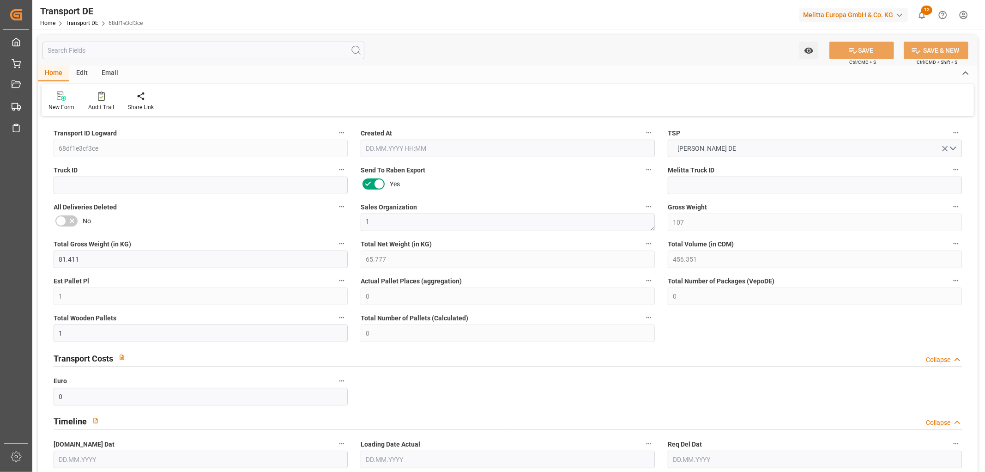
type input "37"
type input "81.118"
type input "47.73"
type input "27.08.2025 23:03"
type input "04.09.2025"
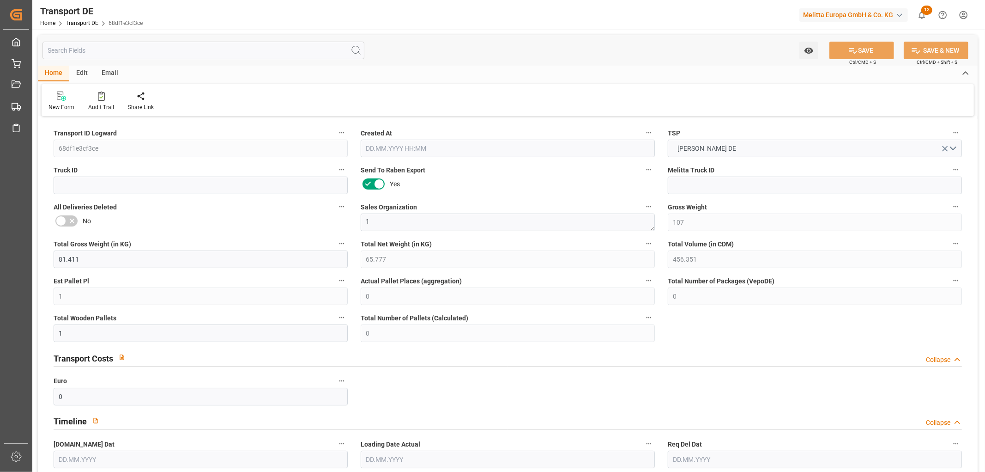
type input "05.09.2025"
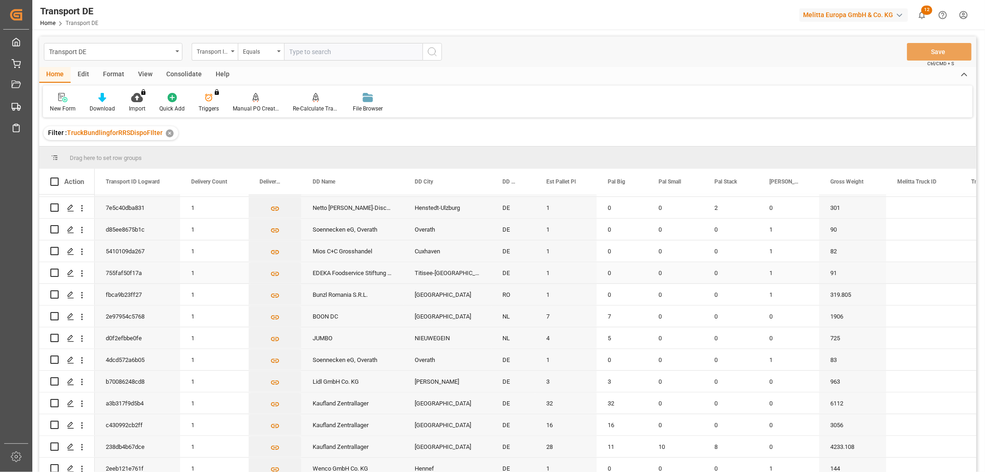
scroll to position [462, 0]
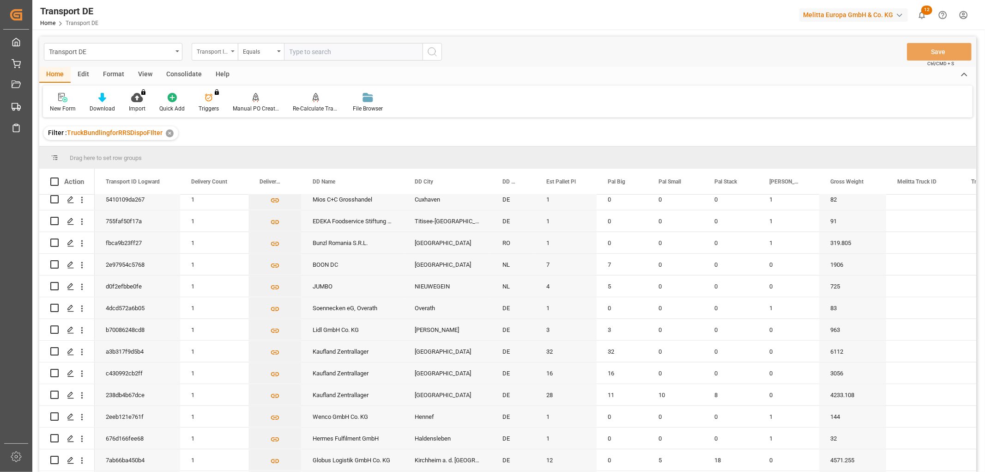
click at [210, 47] on div "Transport ID Logward" at bounding box center [212, 50] width 31 height 11
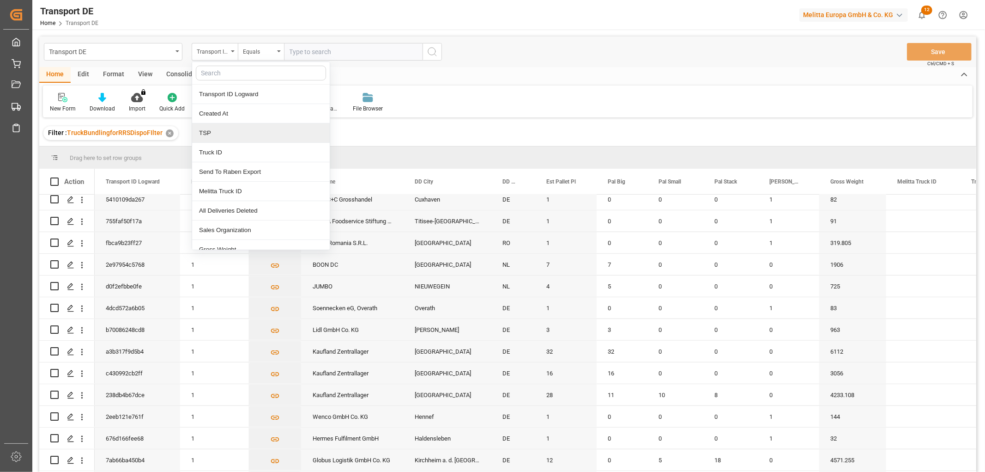
click at [219, 130] on div "TSP" at bounding box center [261, 132] width 138 height 19
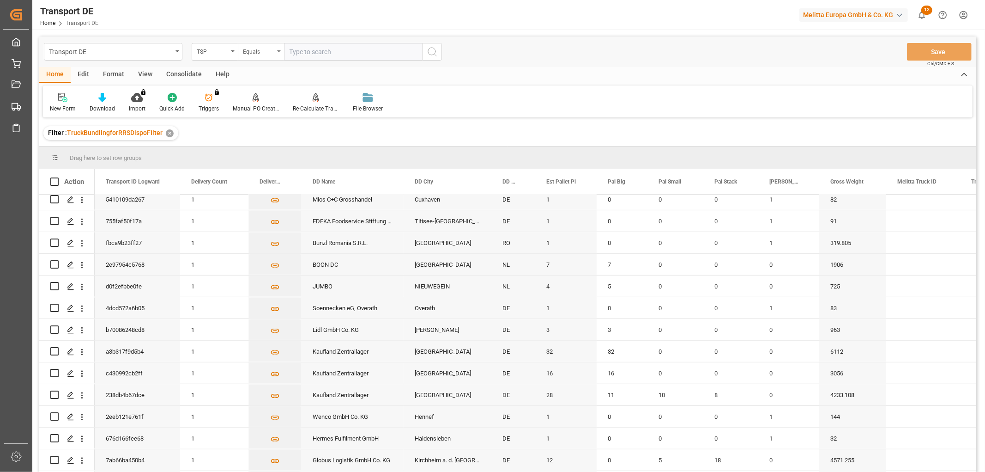
click at [259, 47] on div "Equals" at bounding box center [258, 50] width 31 height 11
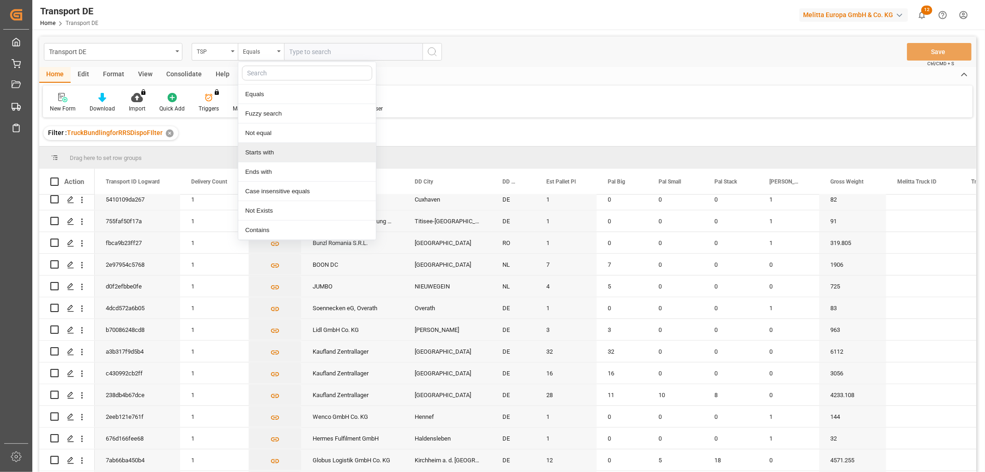
drag, startPoint x: 277, startPoint y: 152, endPoint x: 296, endPoint y: 66, distance: 88.0
click at [277, 146] on div "Starts with" at bounding box center [307, 152] width 138 height 19
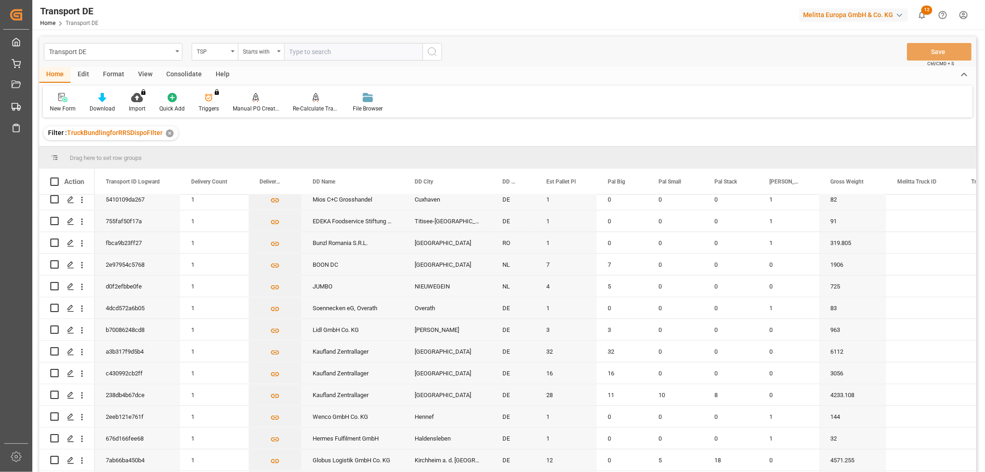
click at [308, 49] on input "text" at bounding box center [353, 52] width 139 height 18
type input "Self pickup DE"
click at [433, 51] on icon "search button" at bounding box center [432, 51] width 11 height 11
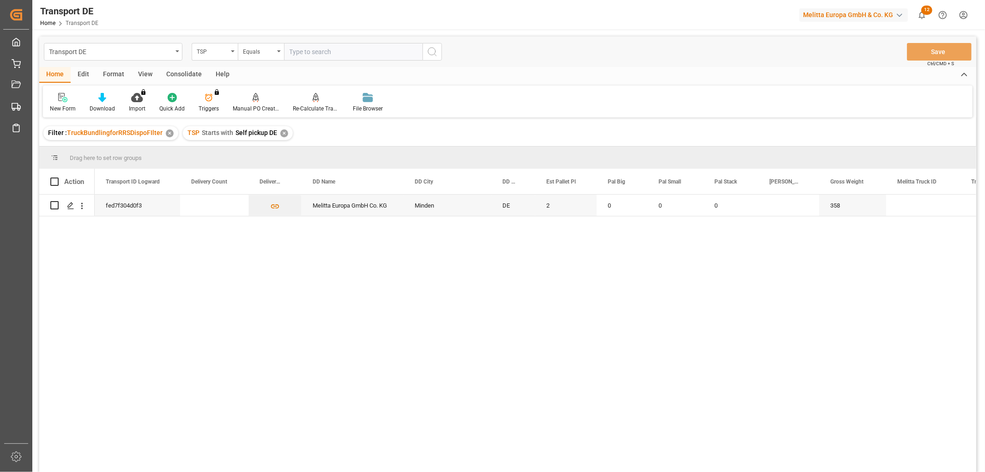
click at [179, 73] on div "Consolidate" at bounding box center [183, 75] width 49 height 16
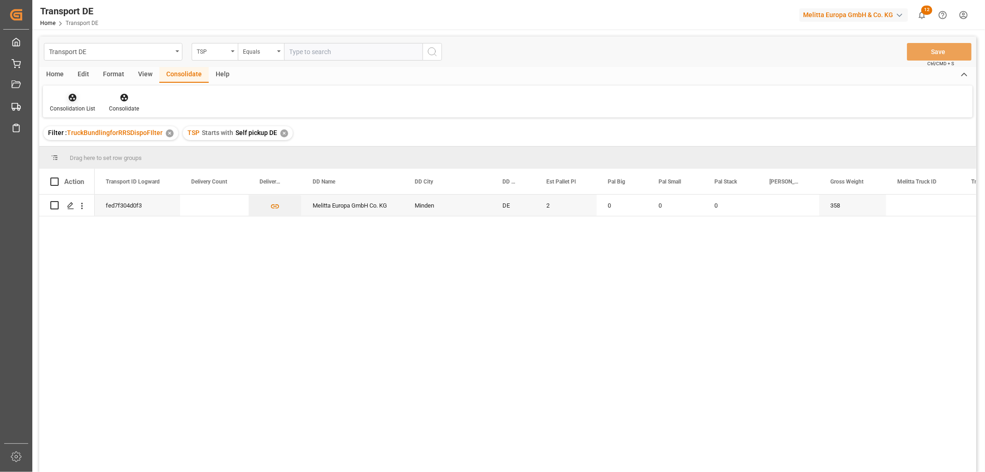
click at [70, 98] on icon at bounding box center [72, 97] width 9 height 9
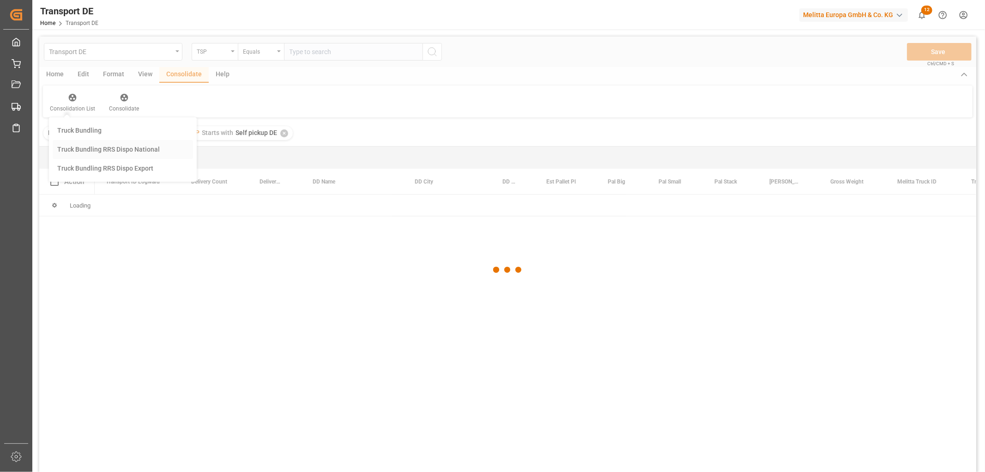
click at [73, 151] on div "Transport DE TSP Equals Save Ctrl/CMD + S Home Edit Format View Consolidate Hel…" at bounding box center [507, 266] width 937 height 460
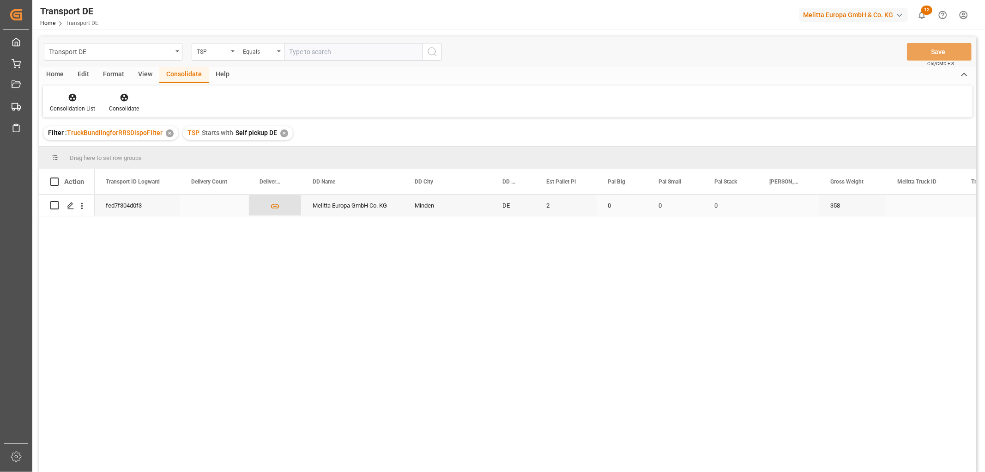
click at [274, 205] on icon "Press SPACE to select this row." at bounding box center [275, 206] width 8 height 4
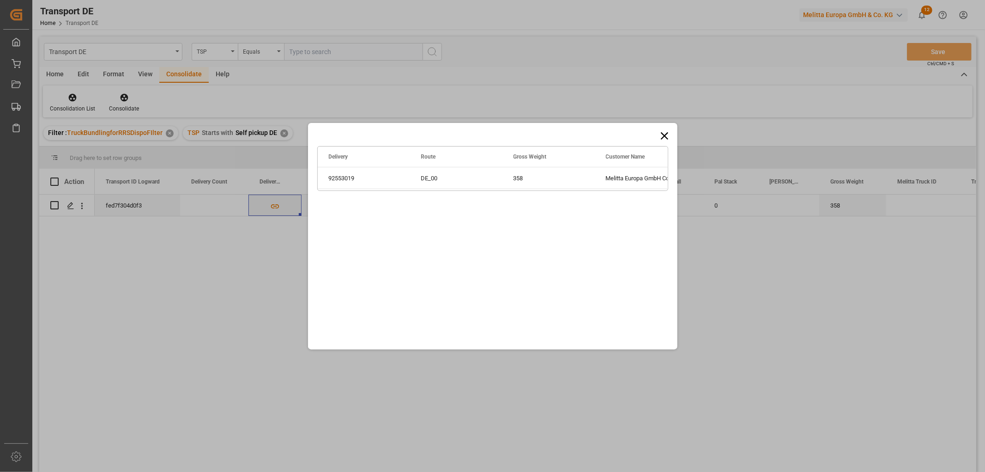
click at [666, 136] on icon at bounding box center [664, 135] width 7 height 7
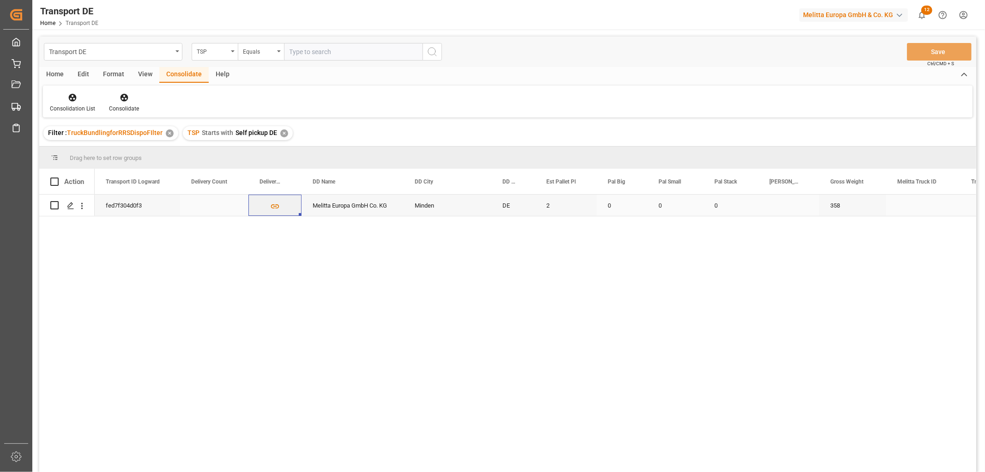
click at [57, 204] on input "Press Space to toggle row selection (unchecked)" at bounding box center [54, 205] width 8 height 8
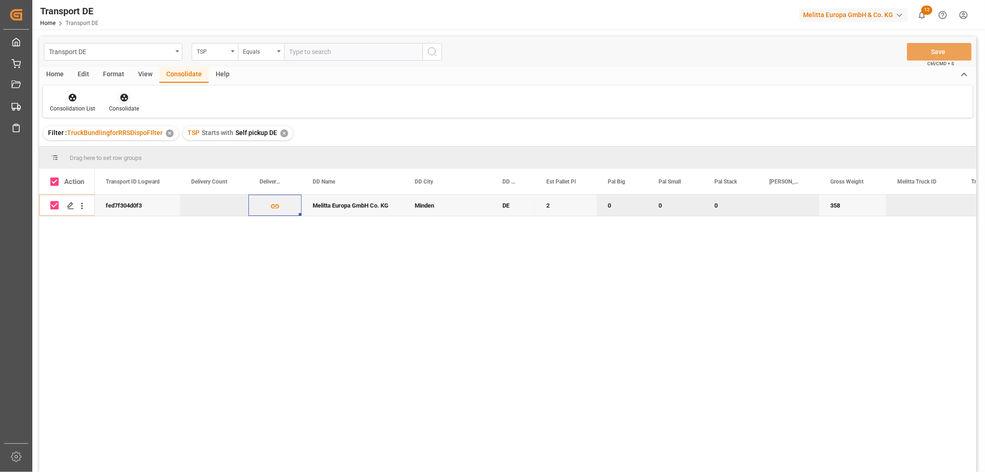
click at [121, 97] on icon at bounding box center [124, 98] width 8 height 8
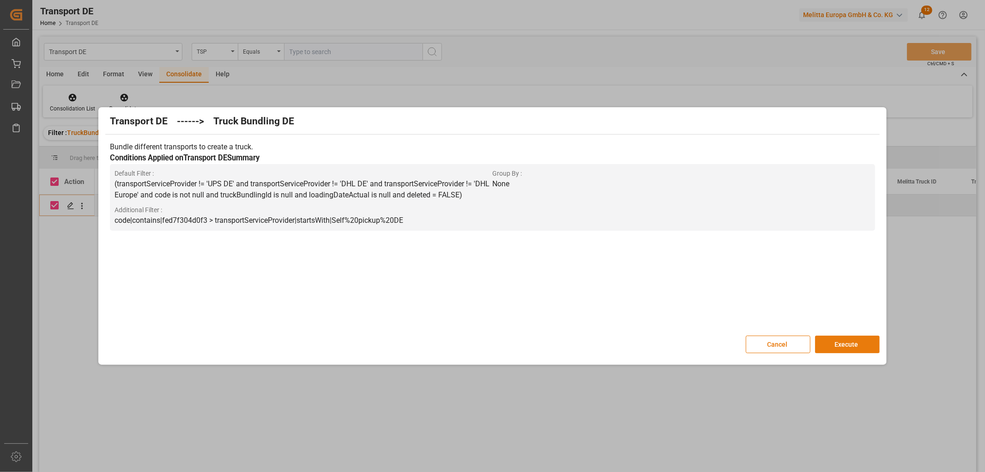
click at [846, 342] on button "Execute" at bounding box center [847, 344] width 65 height 18
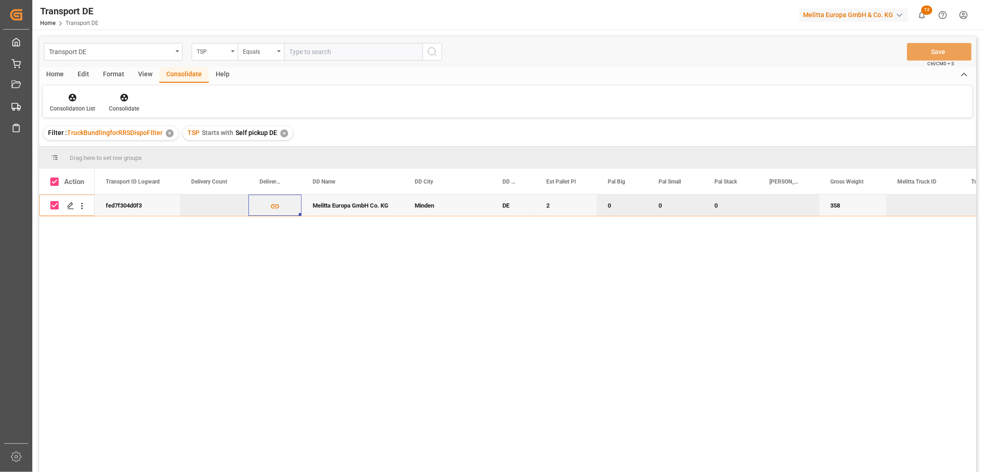
click at [52, 206] on input "Press Space to toggle row selection (checked)" at bounding box center [54, 205] width 8 height 8
checkbox input "false"
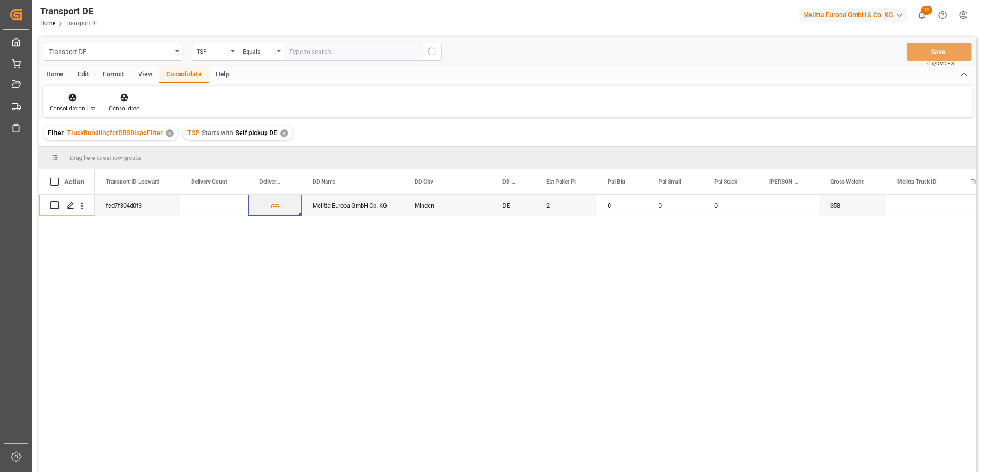
click at [73, 98] on icon at bounding box center [72, 97] width 9 height 9
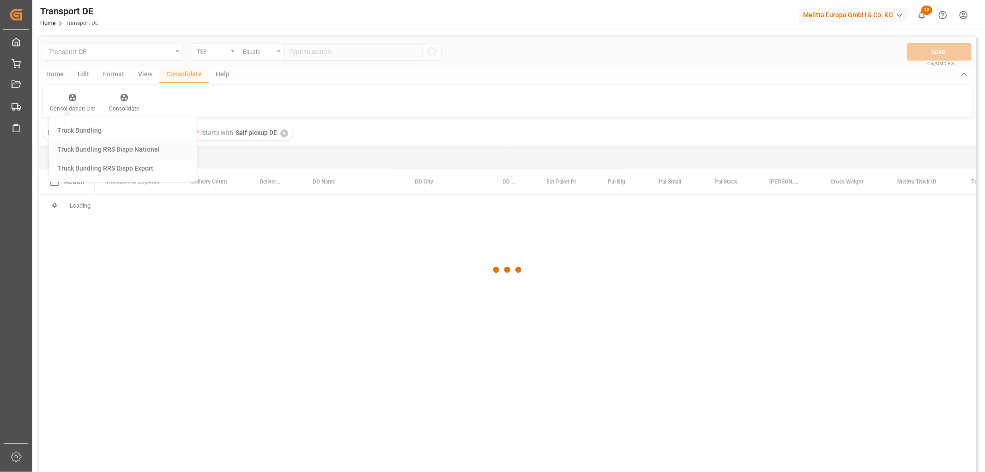
click at [82, 149] on div "Transport DE TSP Equals Save Ctrl/CMD + S Home Edit Format View Consolidate Hel…" at bounding box center [507, 266] width 937 height 460
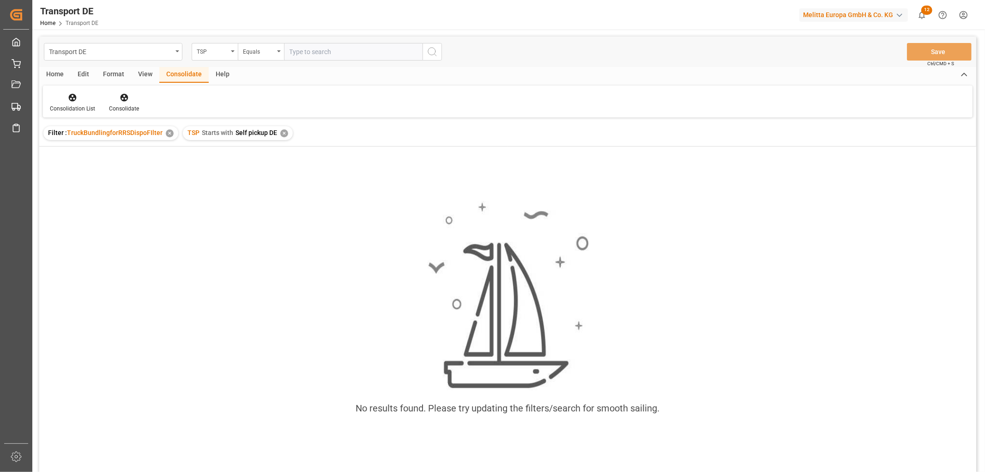
click at [283, 132] on div "✕" at bounding box center [284, 133] width 8 height 8
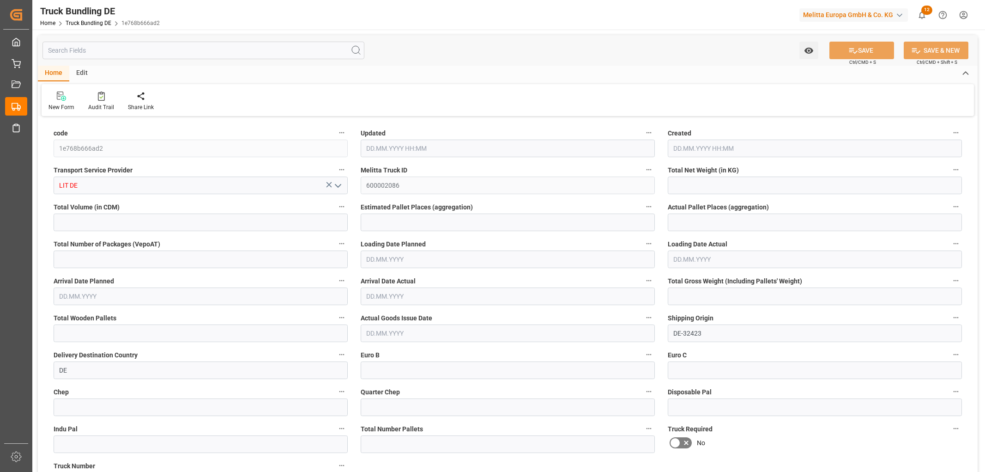
type input "215.424"
type input "2376.4"
type input "2"
type input "0"
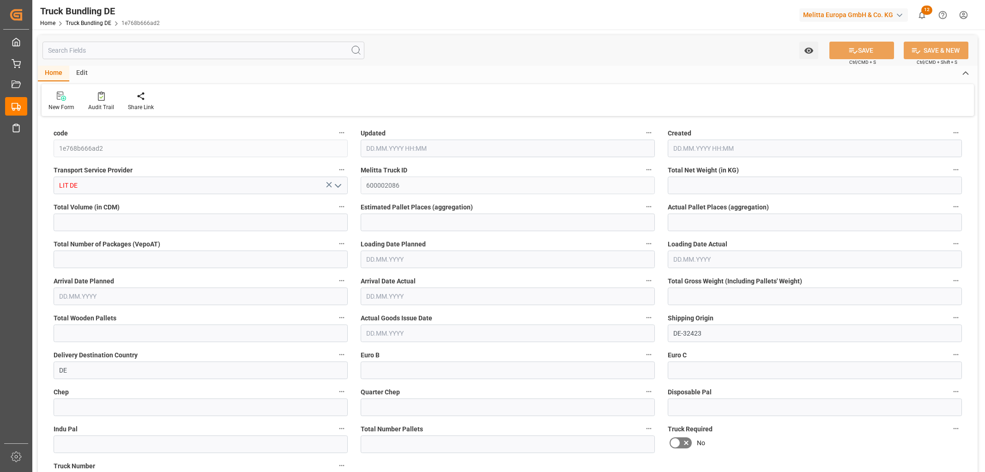
type input "391"
type input "3"
type input "0"
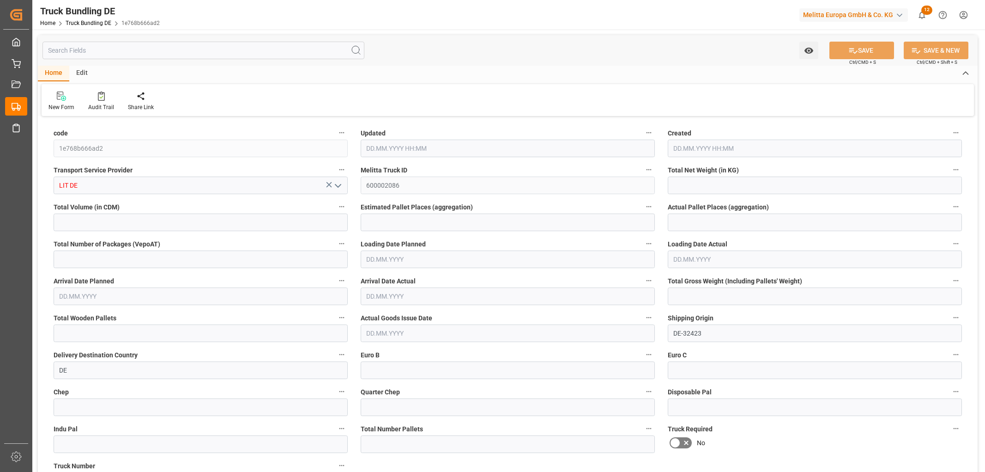
type input "0"
type input "28.08.2025 08:55"
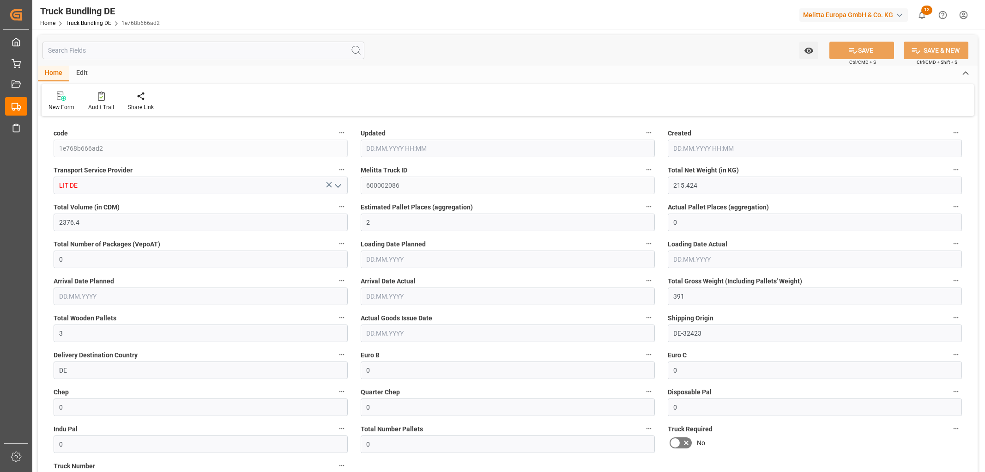
type input "28.08.2025 08:55"
type input "01.09.2025"
type input "[DATE]"
type input "28.08.2025"
type input "6994.944"
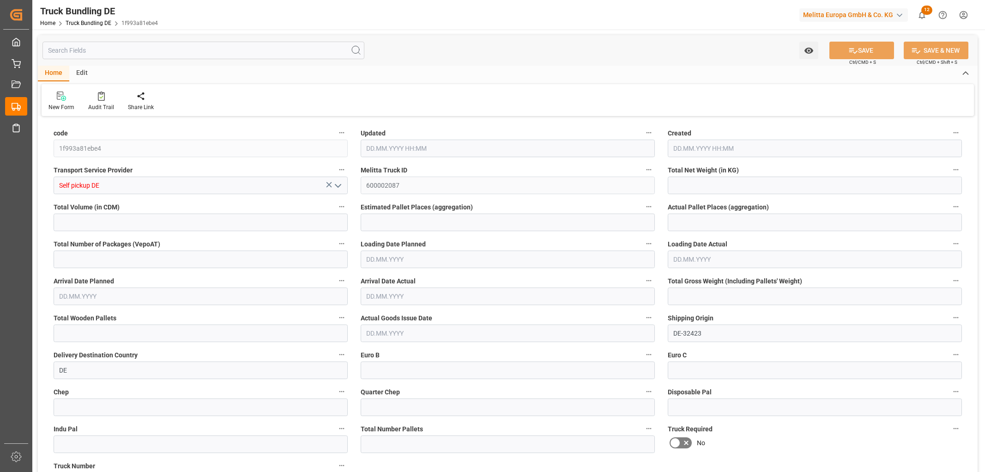
type input "54220.32"
type input "33"
type input "0"
type input "9537"
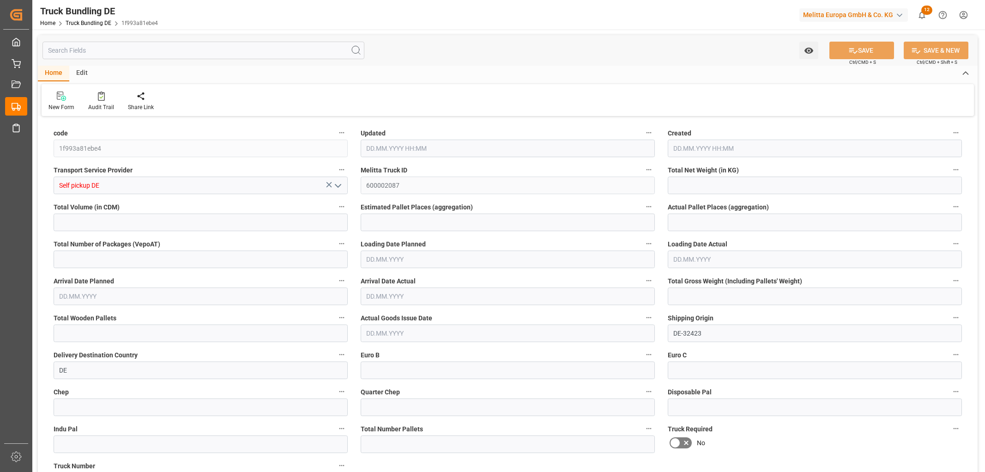
type input "33"
type input "0"
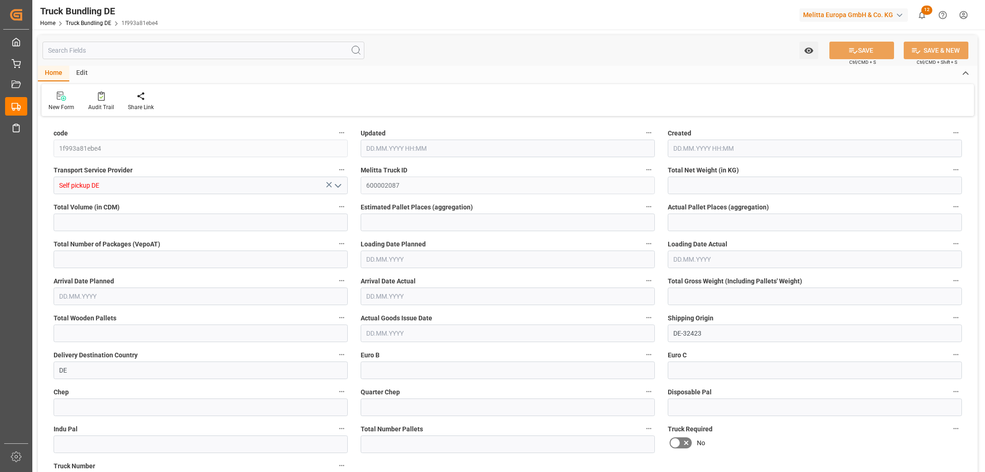
type input "0"
type input "28.08.2025 09:09"
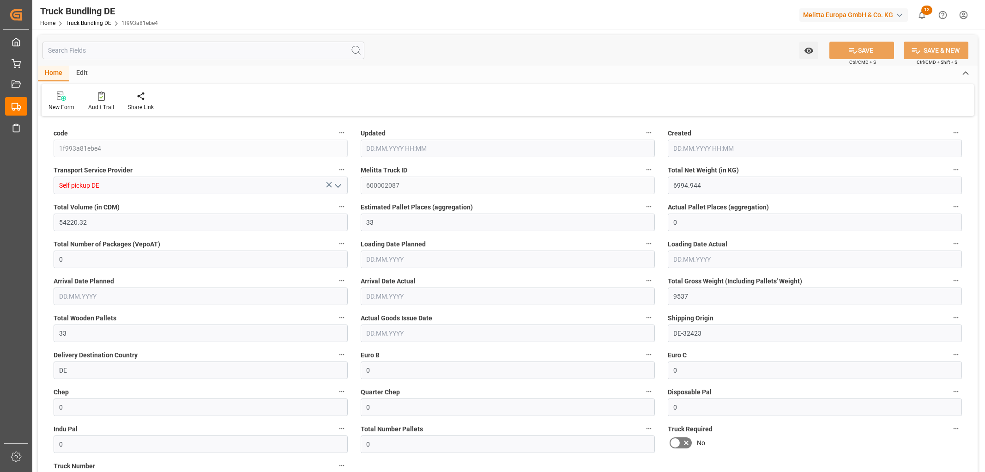
type input "[DATE]"
type input "28.08.2025"
type input "6994.944"
type input "54220.32"
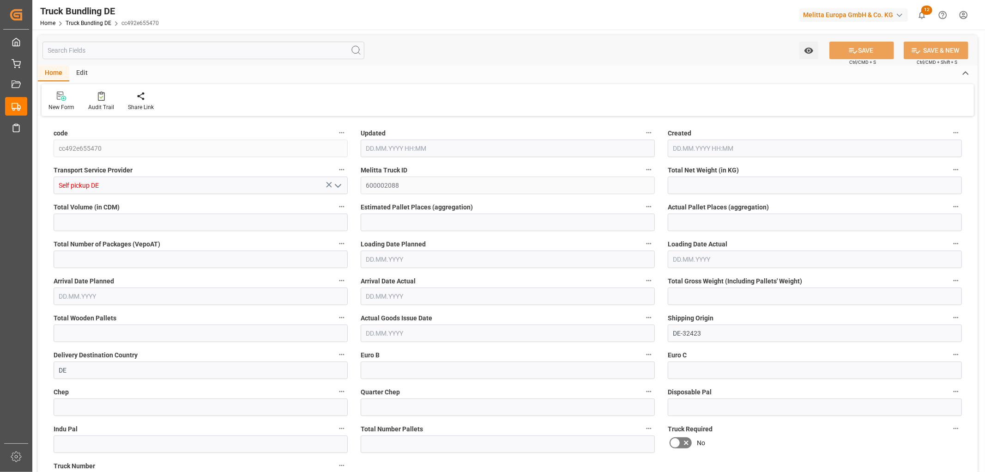
type input "33"
type input "0"
type input "9537"
type input "33"
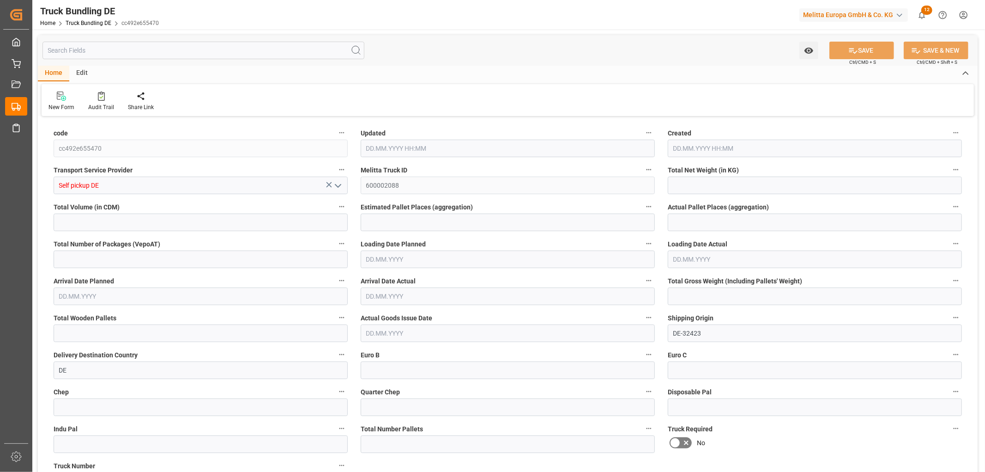
type input "0"
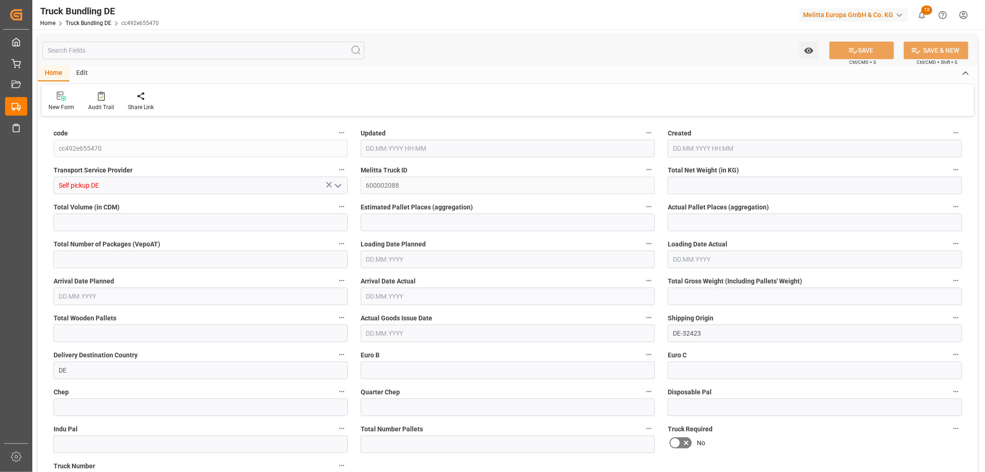
type input "0"
type input "28.08.2025 09:18"
type input "[DATE]"
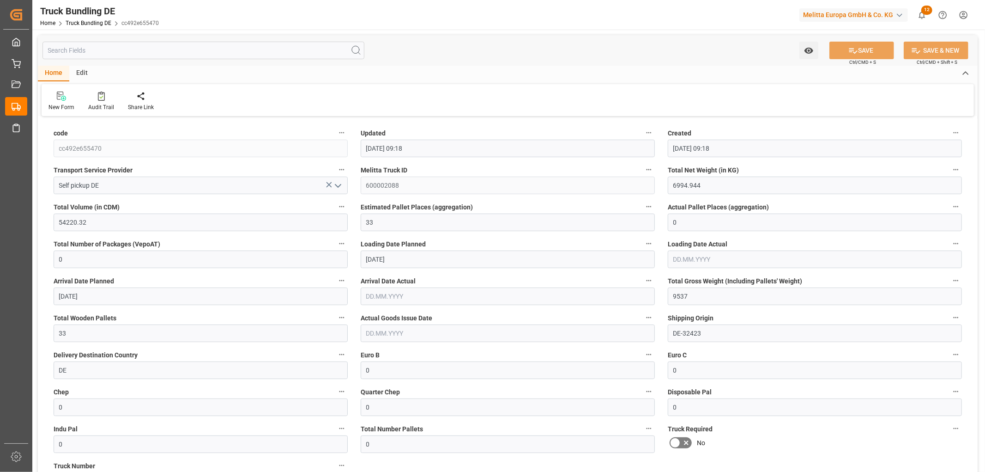
type input "[DATE]"
type input "28.08.2025"
type input "254.413"
type input "2167.47"
type input "2"
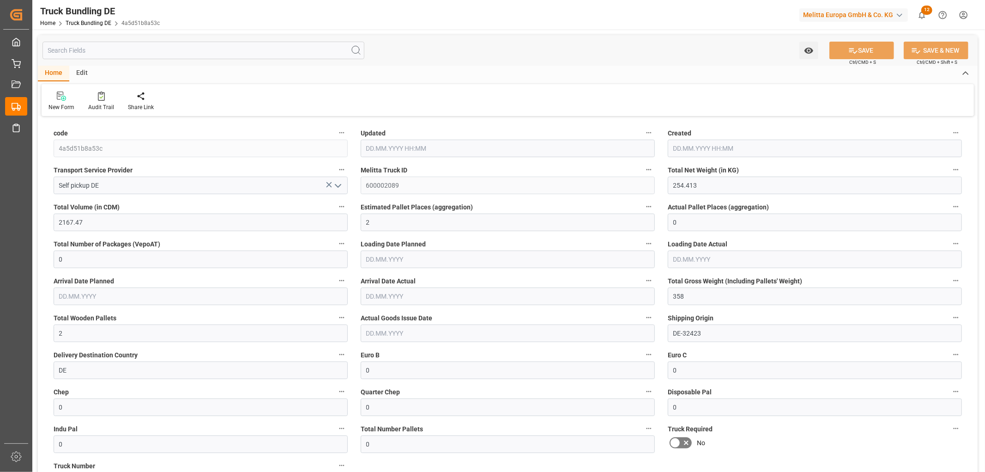
type input "0"
type input "358"
type input "2"
type input "0"
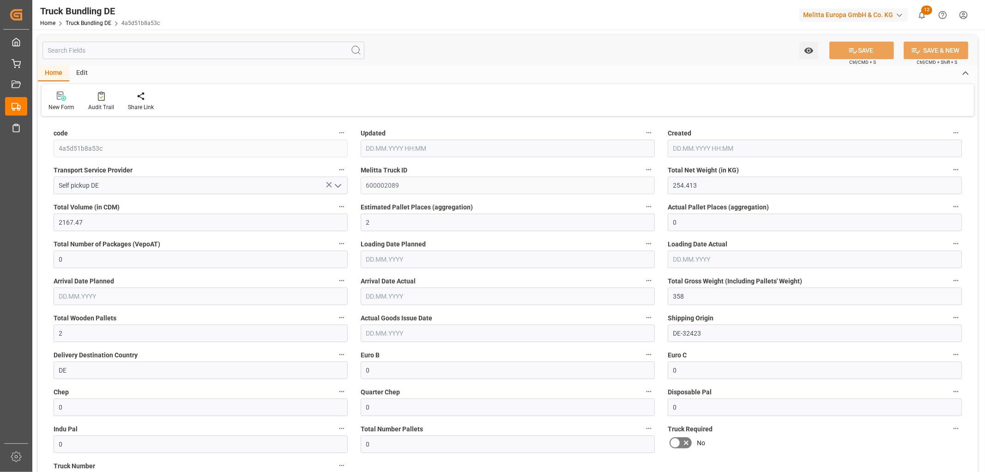
type input "0"
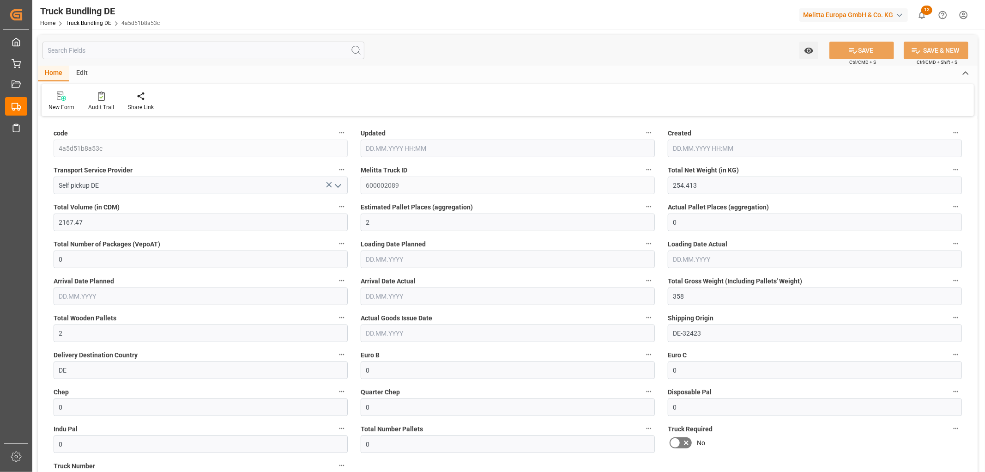
type input "0"
type input "[DATE] 09:45"
type input "[DATE]"
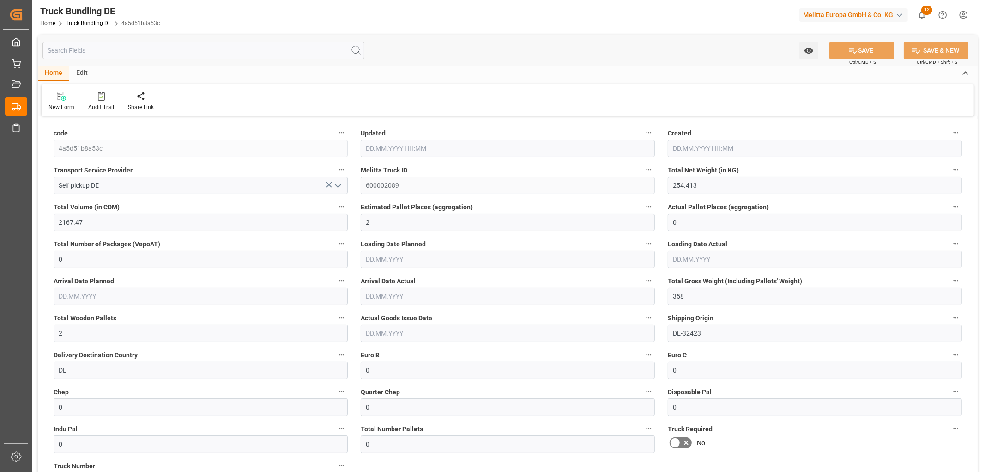
type input "[DATE]"
